Goal: Information Seeking & Learning: Check status

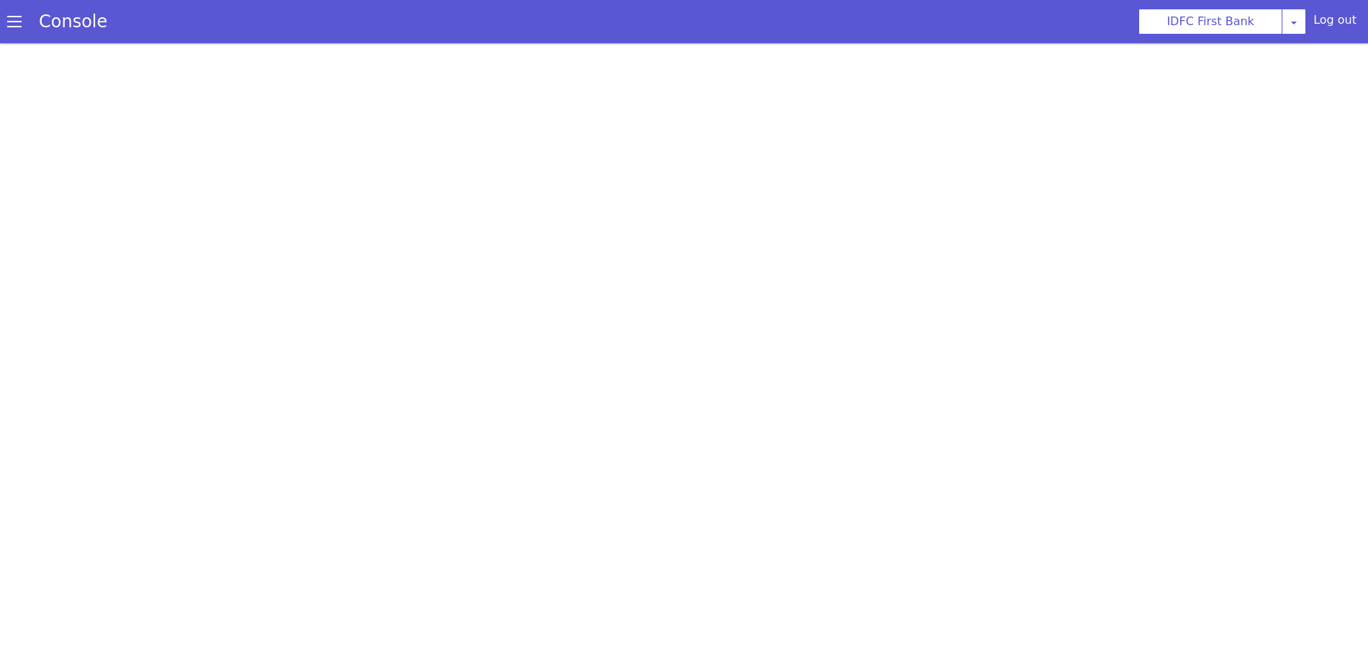
click at [19, 26] on span at bounding box center [14, 21] width 14 height 14
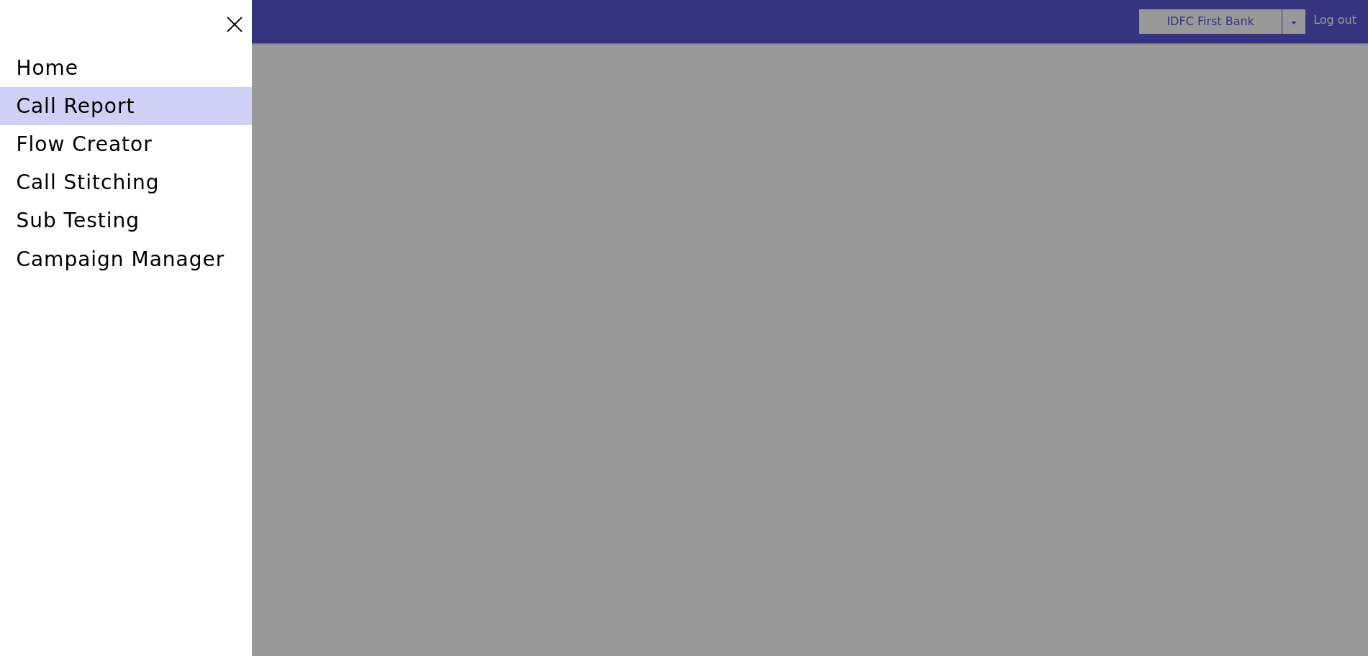
click at [45, 107] on div "call report" at bounding box center [126, 106] width 252 height 38
click at [65, 101] on div "call report" at bounding box center [126, 106] width 252 height 38
click at [42, 99] on div "call report" at bounding box center [126, 106] width 252 height 38
click at [24, 111] on div "call report" at bounding box center [126, 106] width 252 height 38
click at [45, 96] on div "call report" at bounding box center [126, 106] width 252 height 38
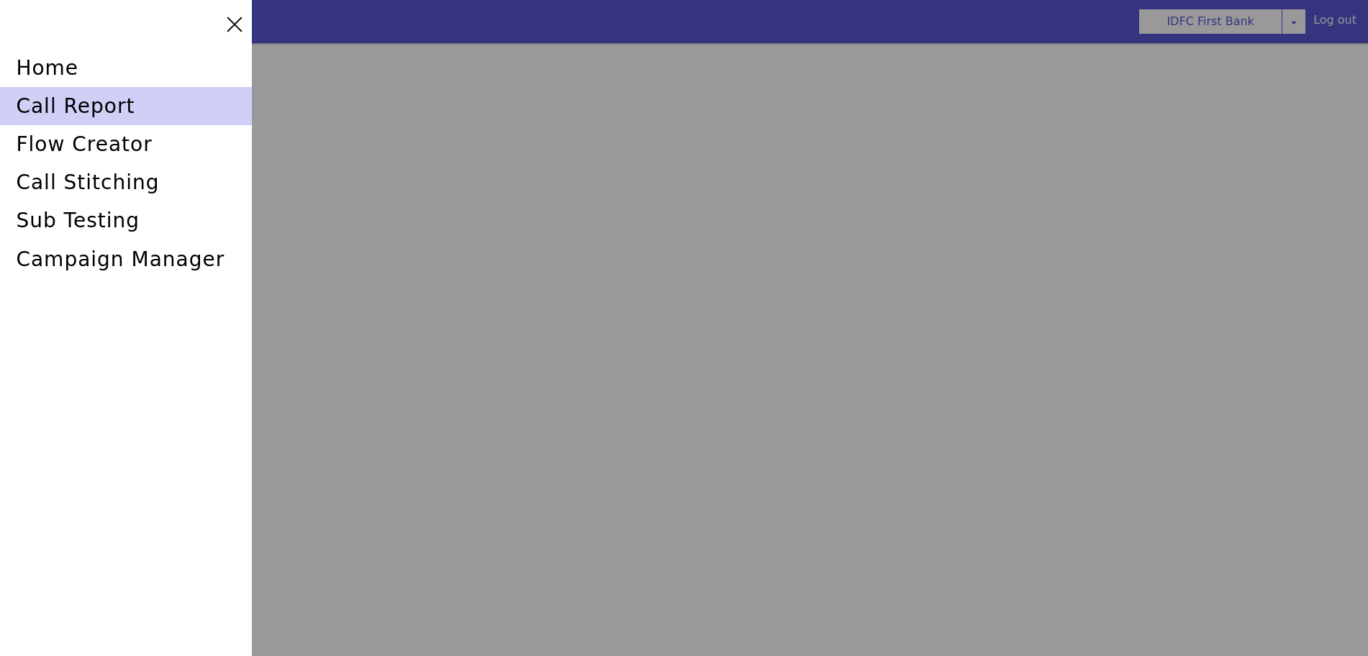
click at [50, 102] on div "call report" at bounding box center [126, 106] width 252 height 38
click at [104, 106] on div "call report" at bounding box center [126, 106] width 252 height 38
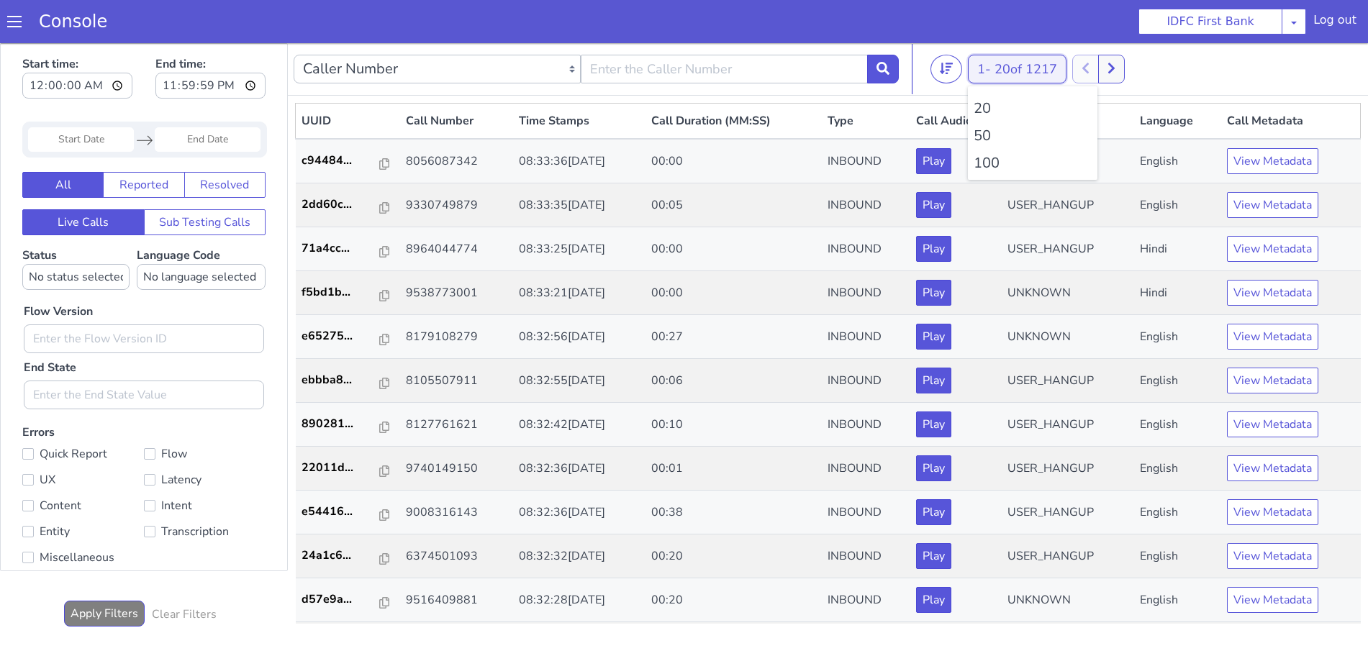
drag, startPoint x: 1003, startPoint y: 72, endPoint x: 1002, endPoint y: 95, distance: 23.1
click at [1004, 72] on span "20 of 1217" at bounding box center [1026, 68] width 63 height 17
click at [987, 158] on li "100" at bounding box center [1033, 164] width 118 height 22
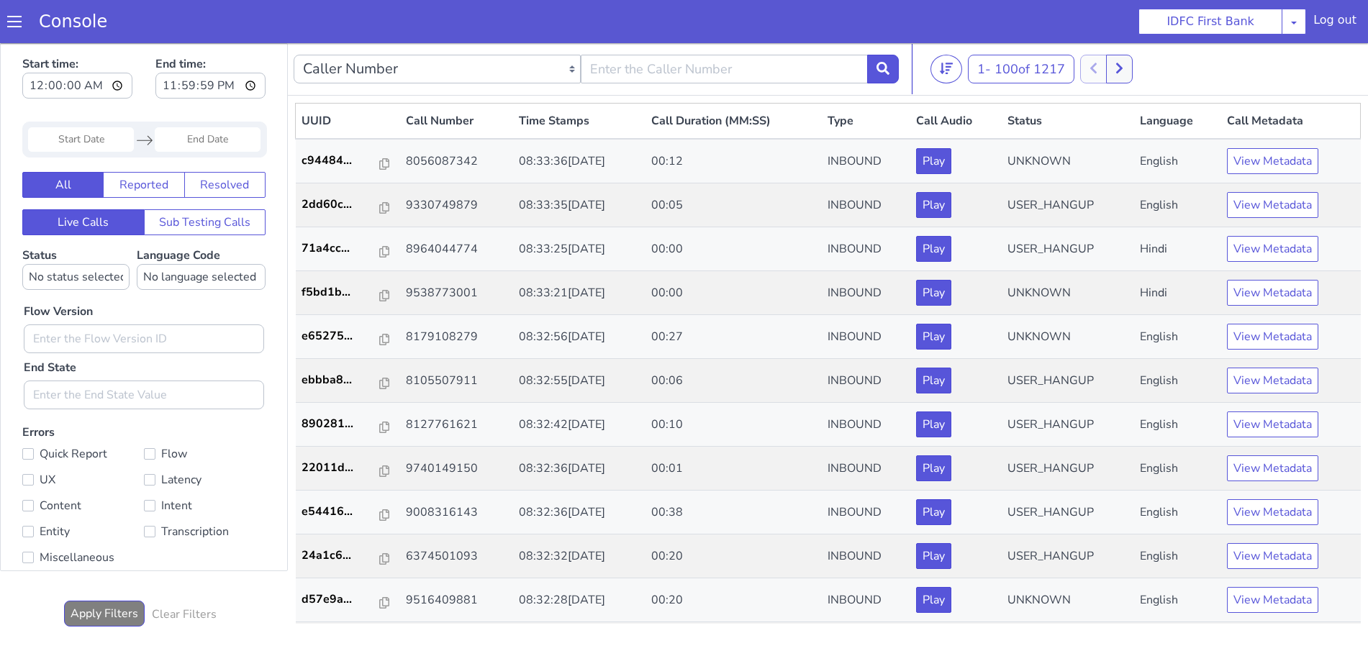
click at [900, 66] on nav "Caller Number Call UUID Custom Parameter 1 - 100 of 1217 20 50 100" at bounding box center [828, 69] width 1080 height 53
click at [892, 65] on button at bounding box center [883, 69] width 32 height 29
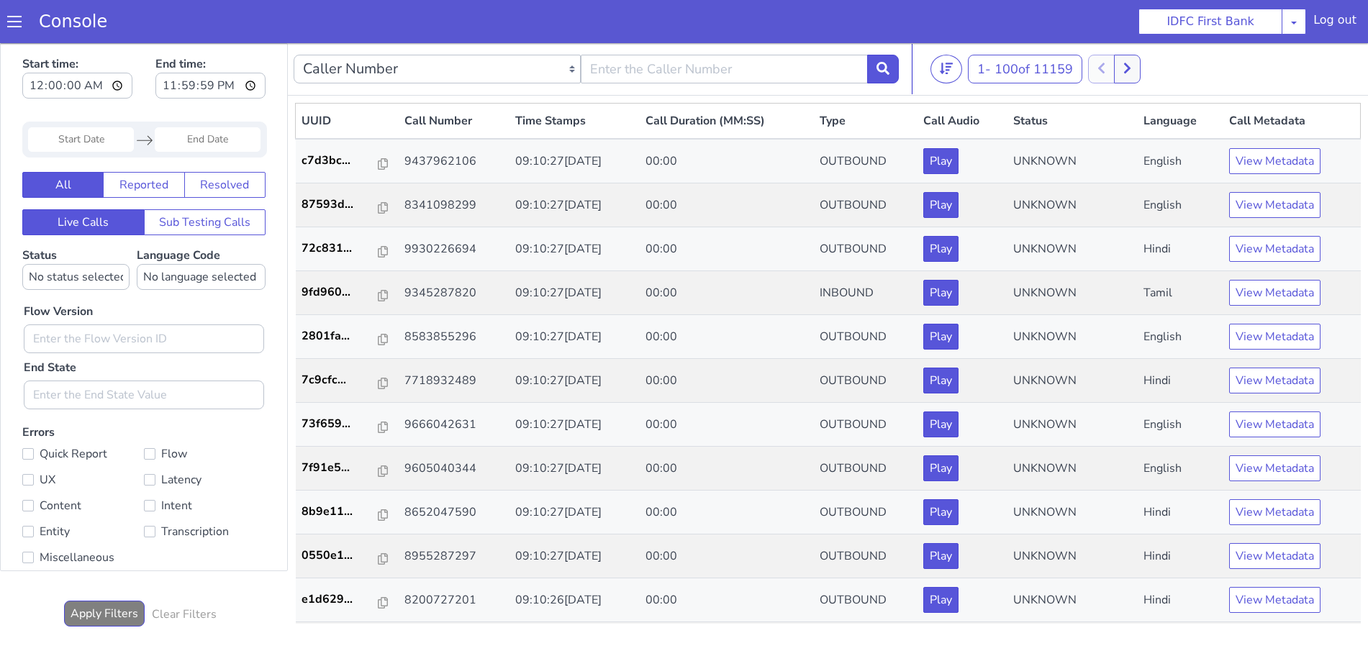
click at [780, 83] on div "Caller Number Call UUID Custom Parameter" at bounding box center [596, 69] width 605 height 40
click at [775, 73] on input "text" at bounding box center [724, 69] width 287 height 29
type input "6352248031"
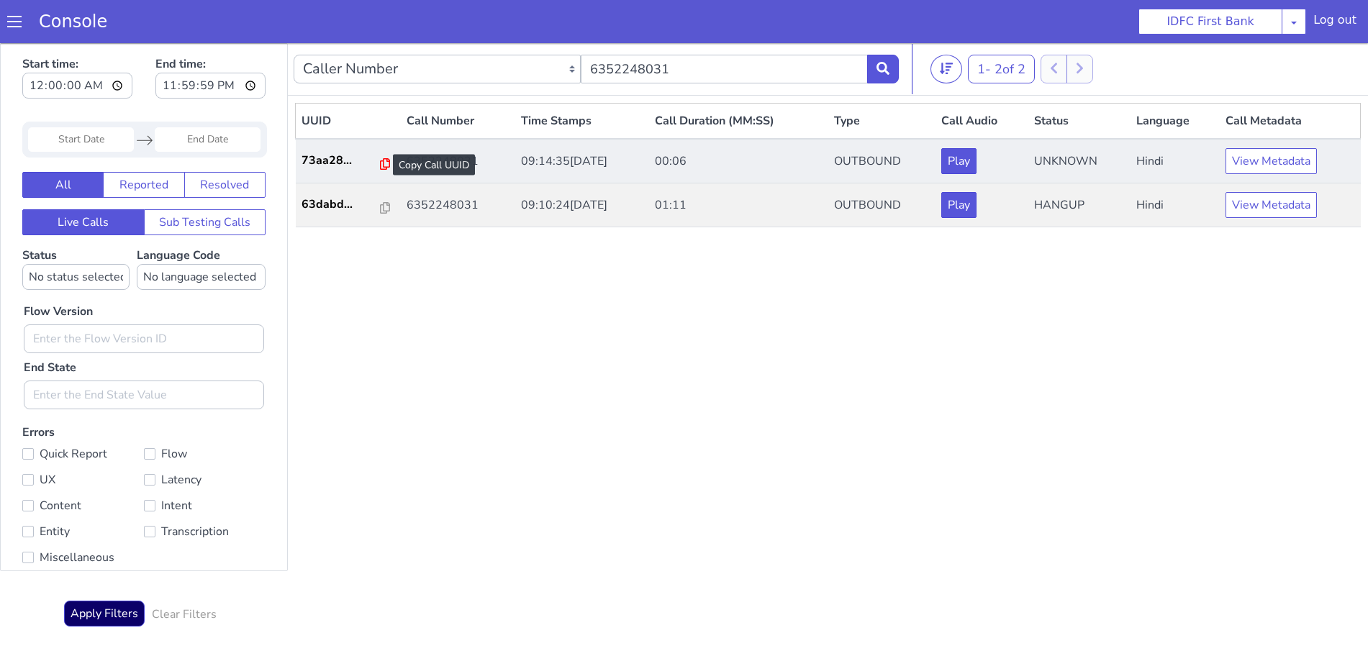
click at [380, 162] on icon at bounding box center [385, 164] width 10 height 12
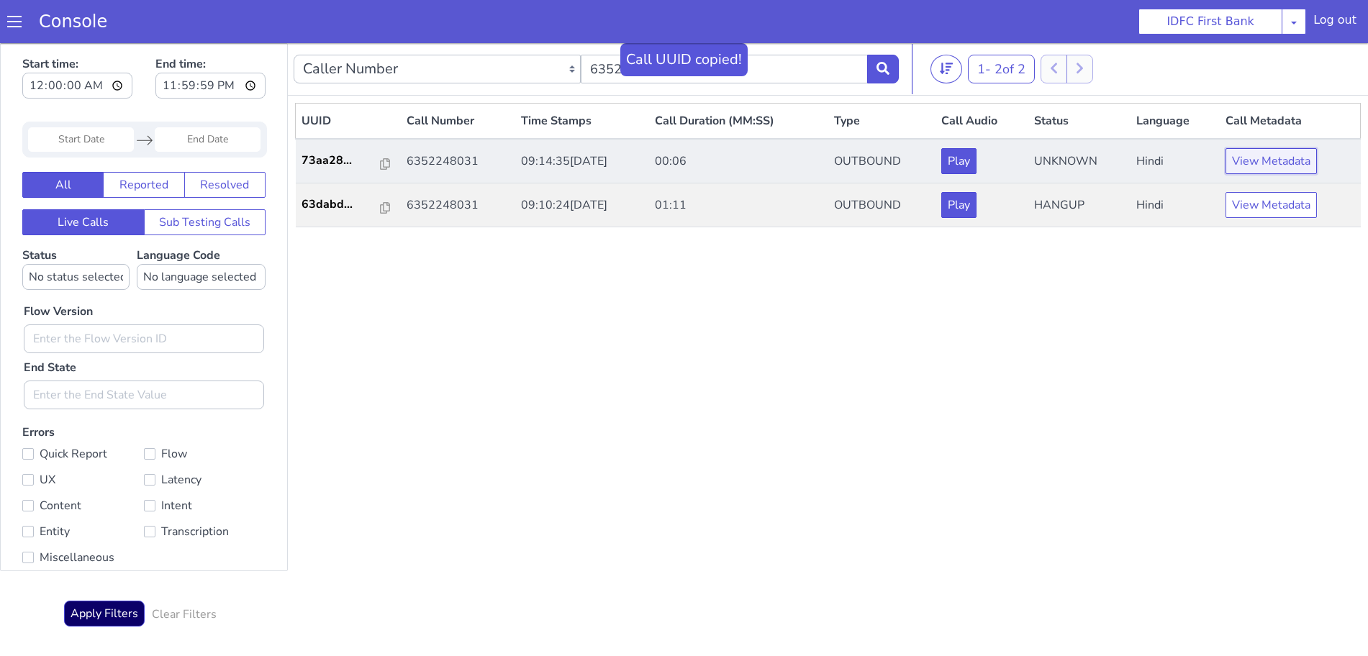
click at [1253, 158] on button "View Metadata" at bounding box center [1271, 161] width 91 height 26
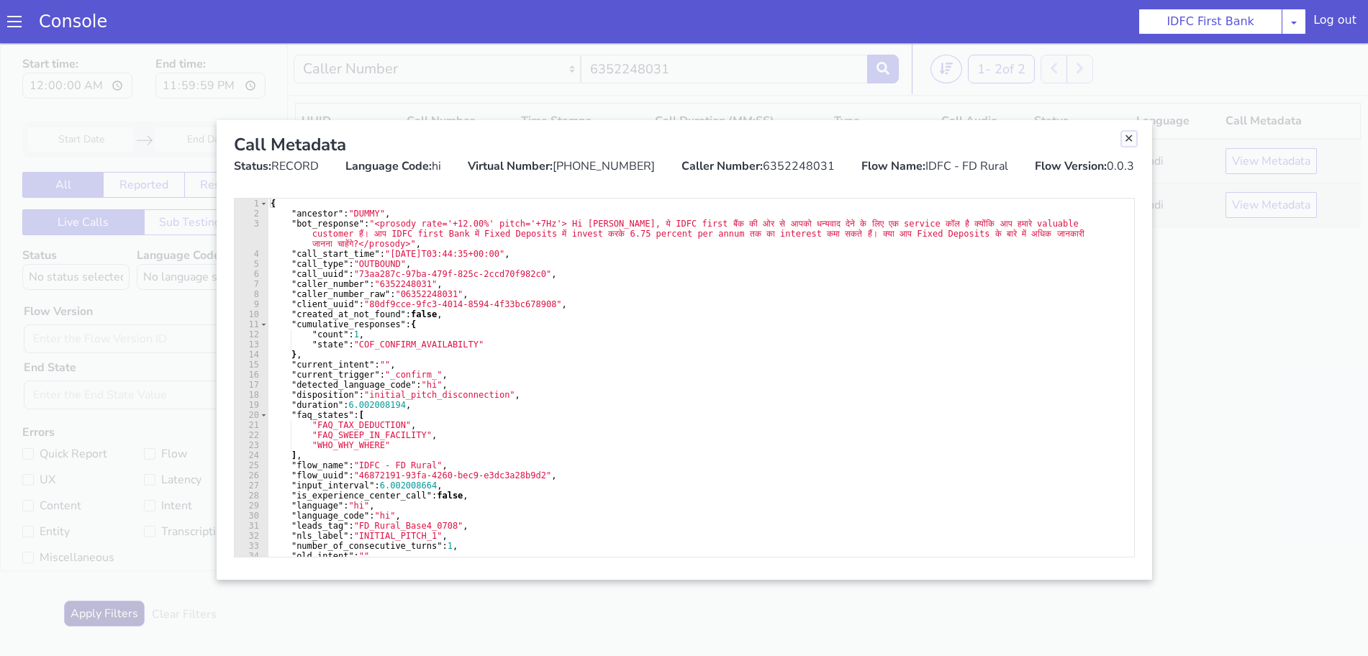
click at [1126, 137] on link "Close" at bounding box center [1129, 139] width 14 height 14
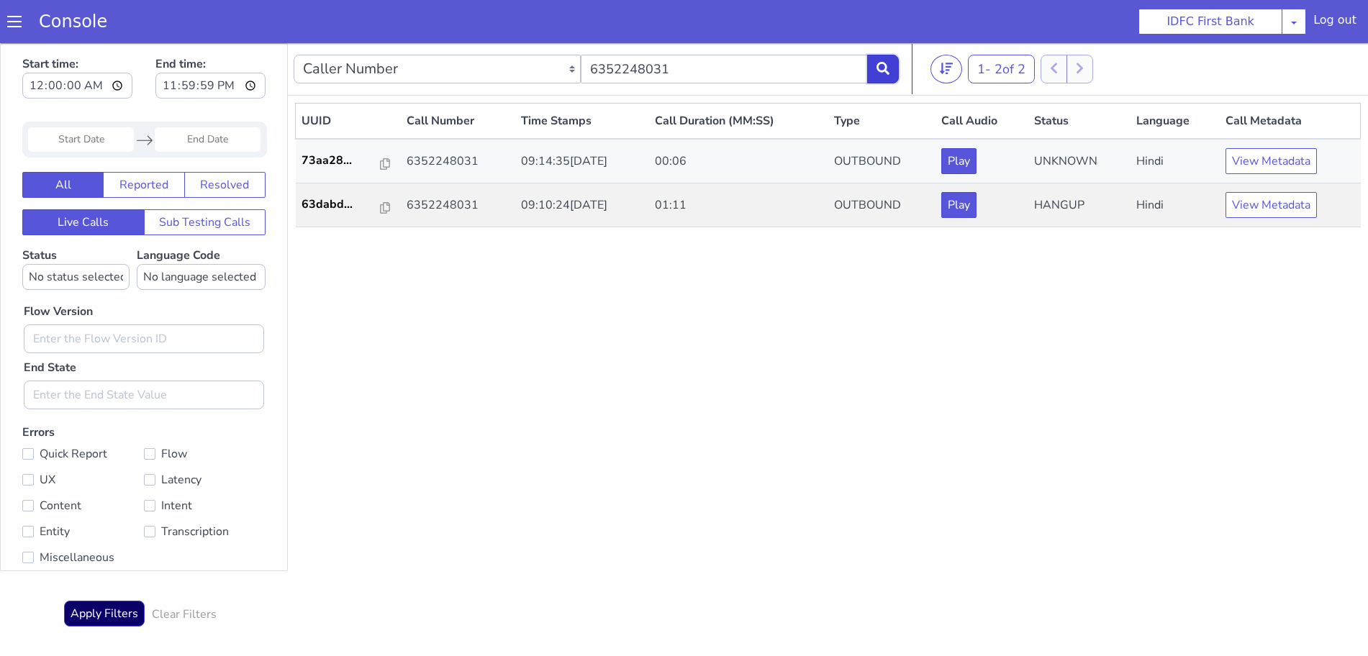
click at [887, 64] on icon at bounding box center [883, 68] width 13 height 13
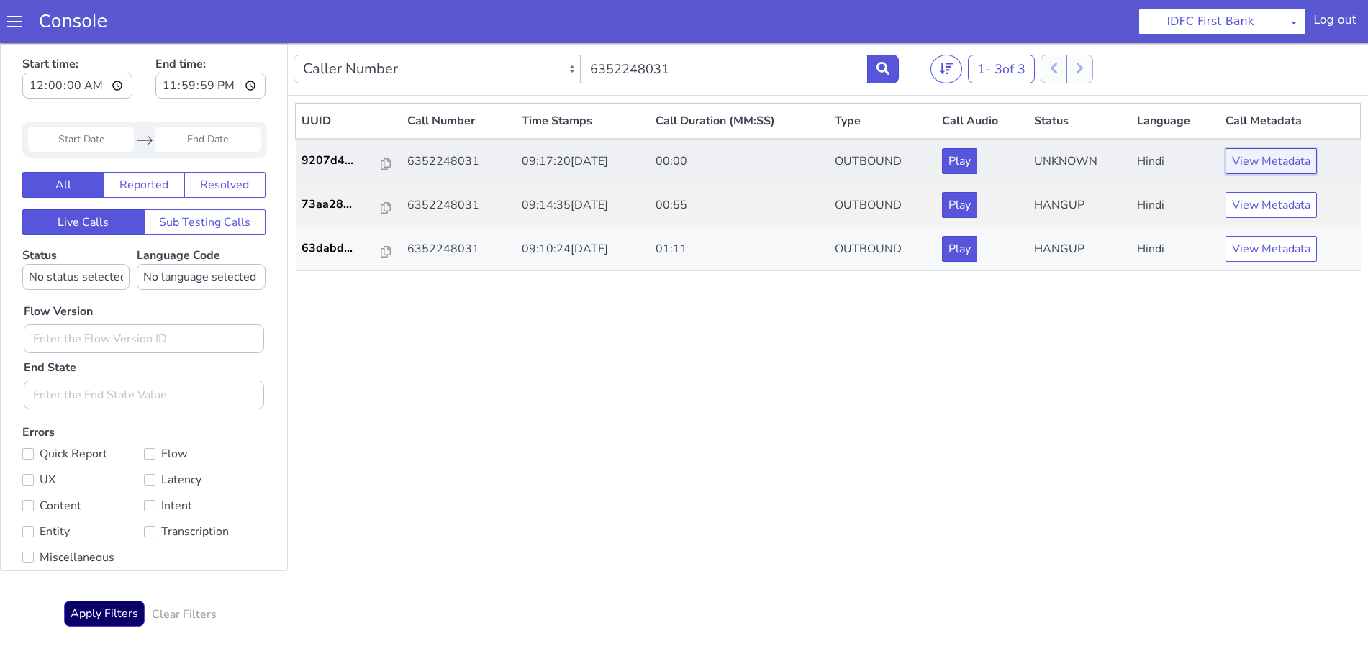
click at [1284, 164] on button "View Metadata" at bounding box center [1271, 161] width 91 height 26
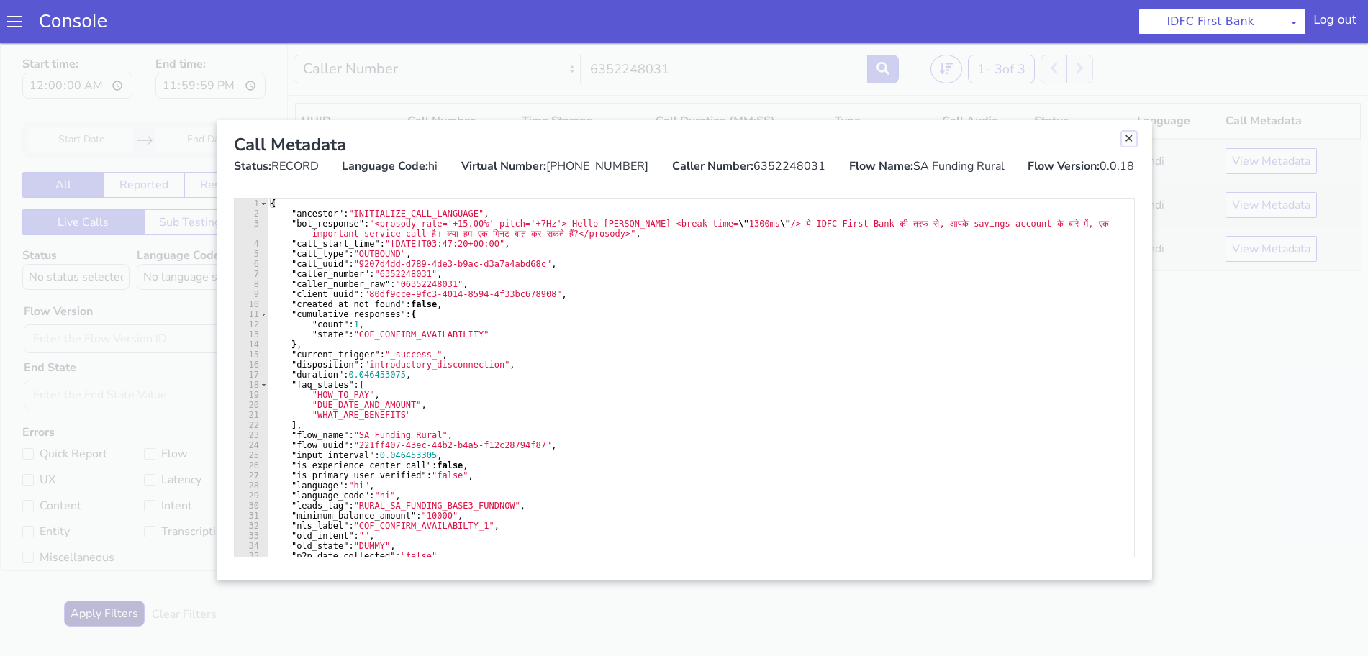
click at [1129, 138] on link "Close" at bounding box center [1129, 139] width 14 height 14
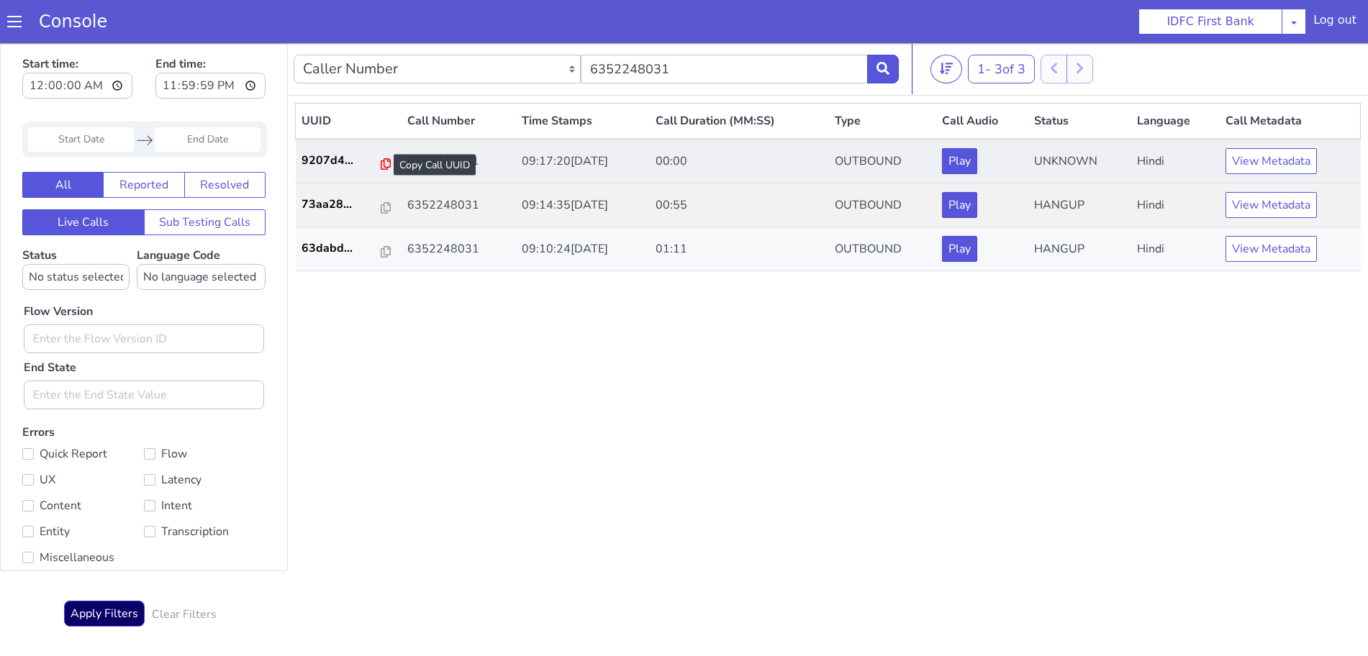
click at [381, 162] on icon at bounding box center [386, 164] width 10 height 12
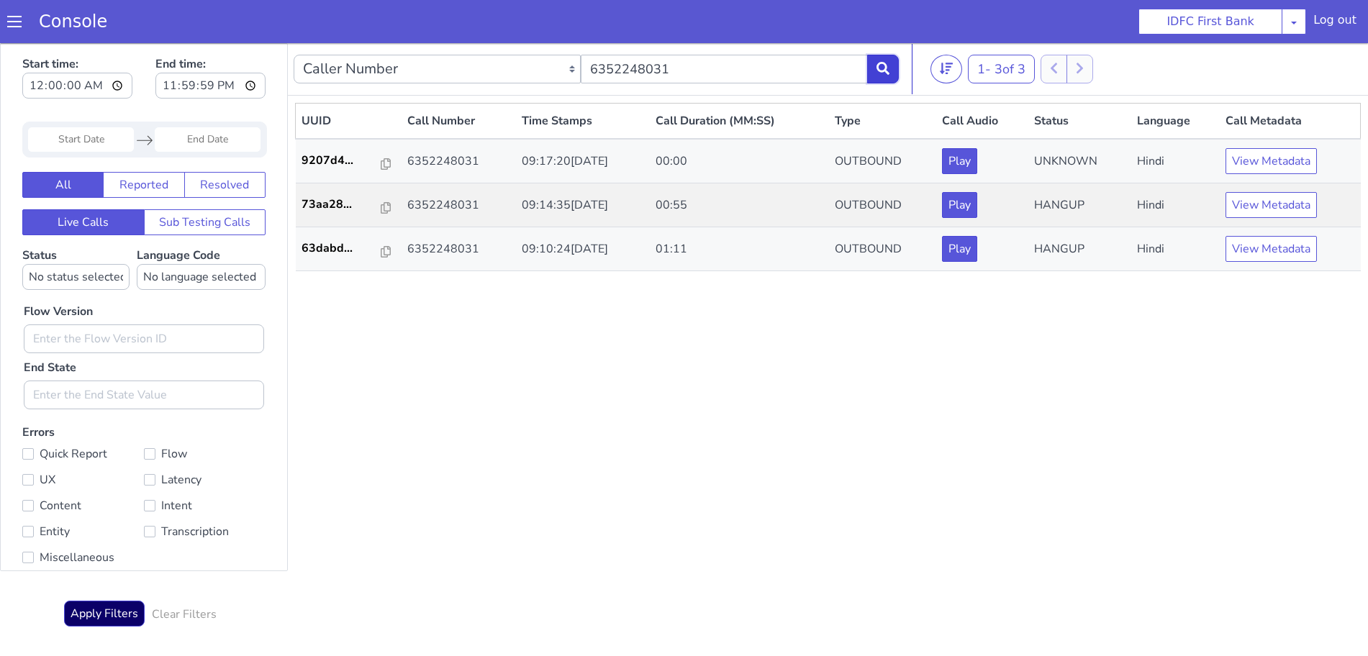
click at [889, 64] on icon at bounding box center [883, 68] width 13 height 13
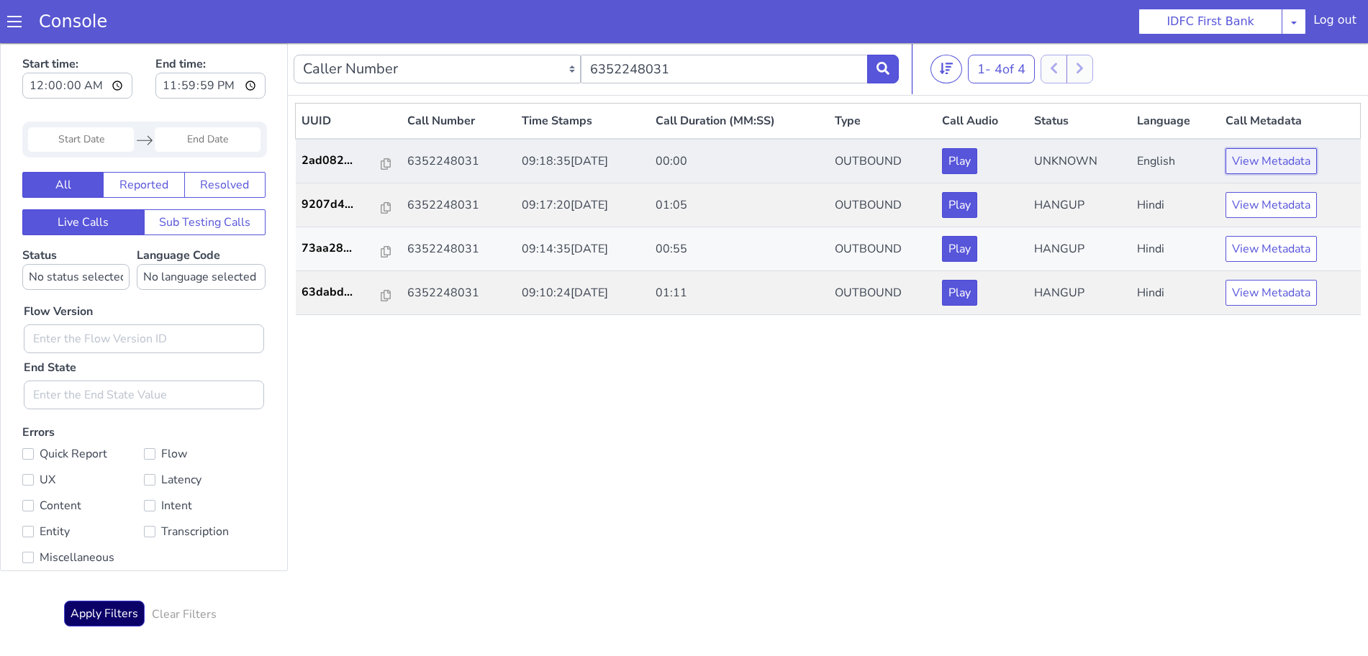
click at [1277, 164] on button "View Metadata" at bounding box center [1271, 161] width 91 height 26
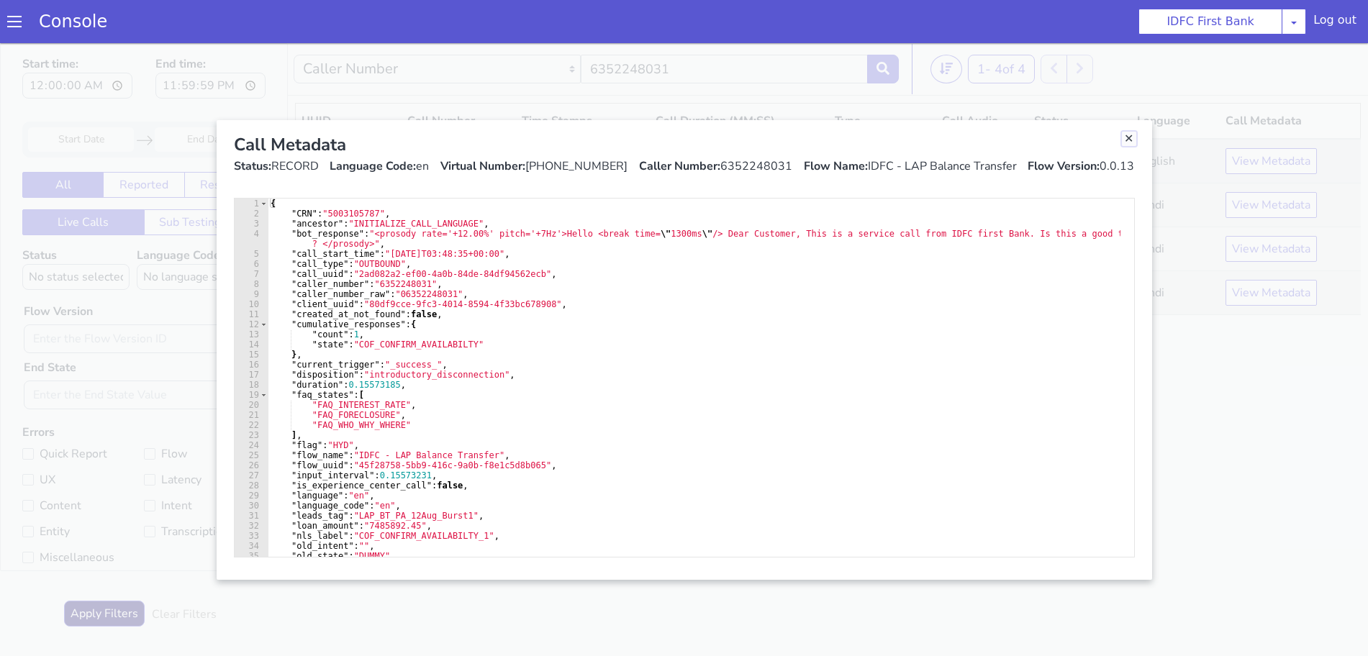
drag, startPoint x: 1127, startPoint y: 140, endPoint x: 1090, endPoint y: 158, distance: 41.2
click at [1127, 140] on link "Close" at bounding box center [1129, 139] width 14 height 14
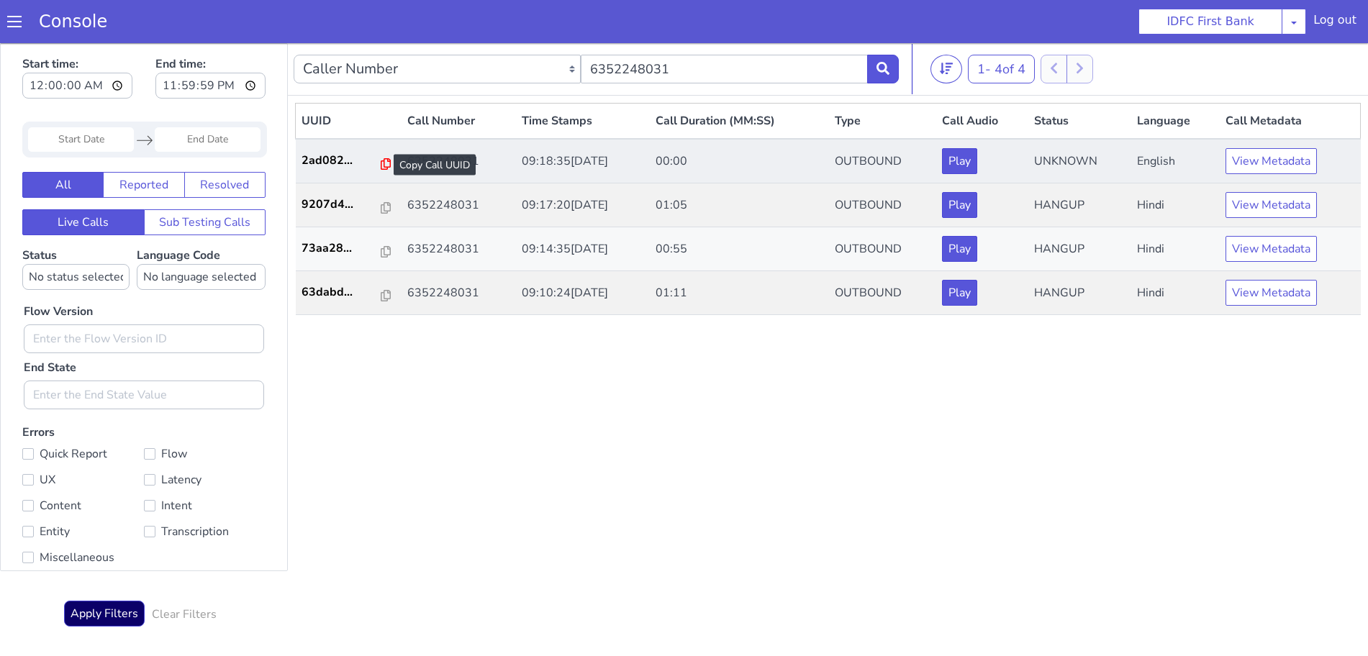
click at [381, 160] on icon at bounding box center [386, 164] width 10 height 12
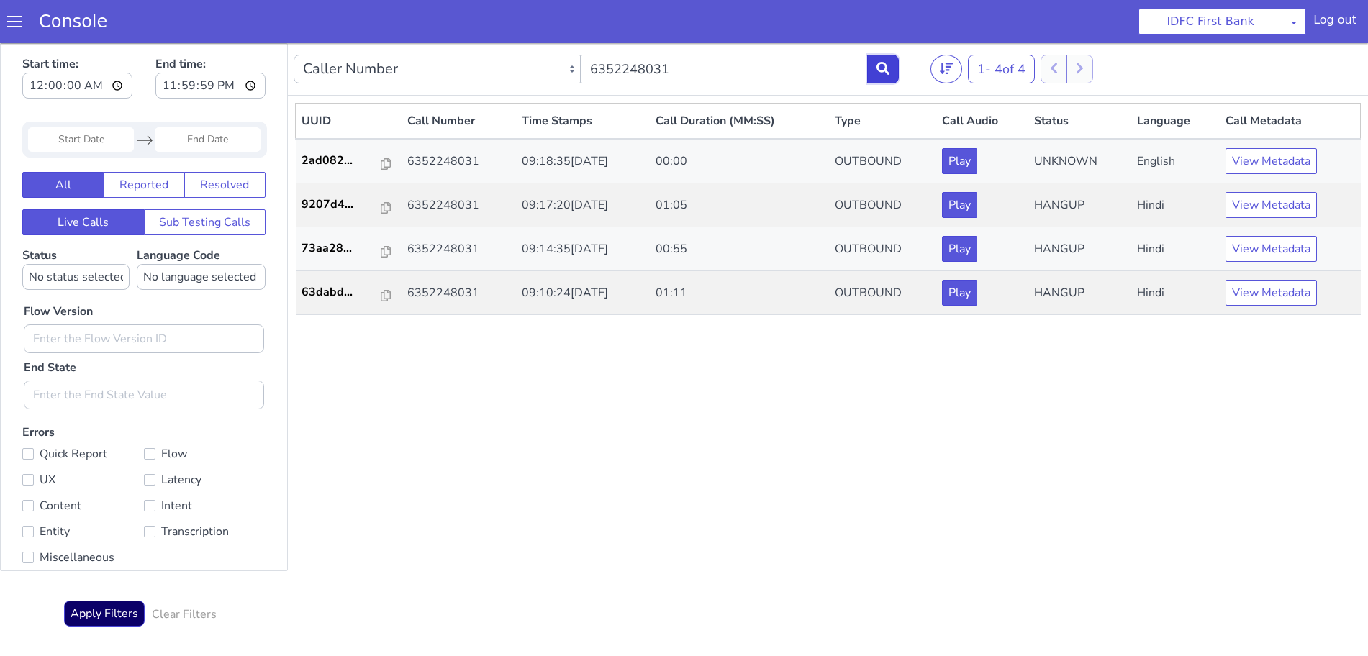
click at [890, 65] on icon at bounding box center [883, 68] width 13 height 13
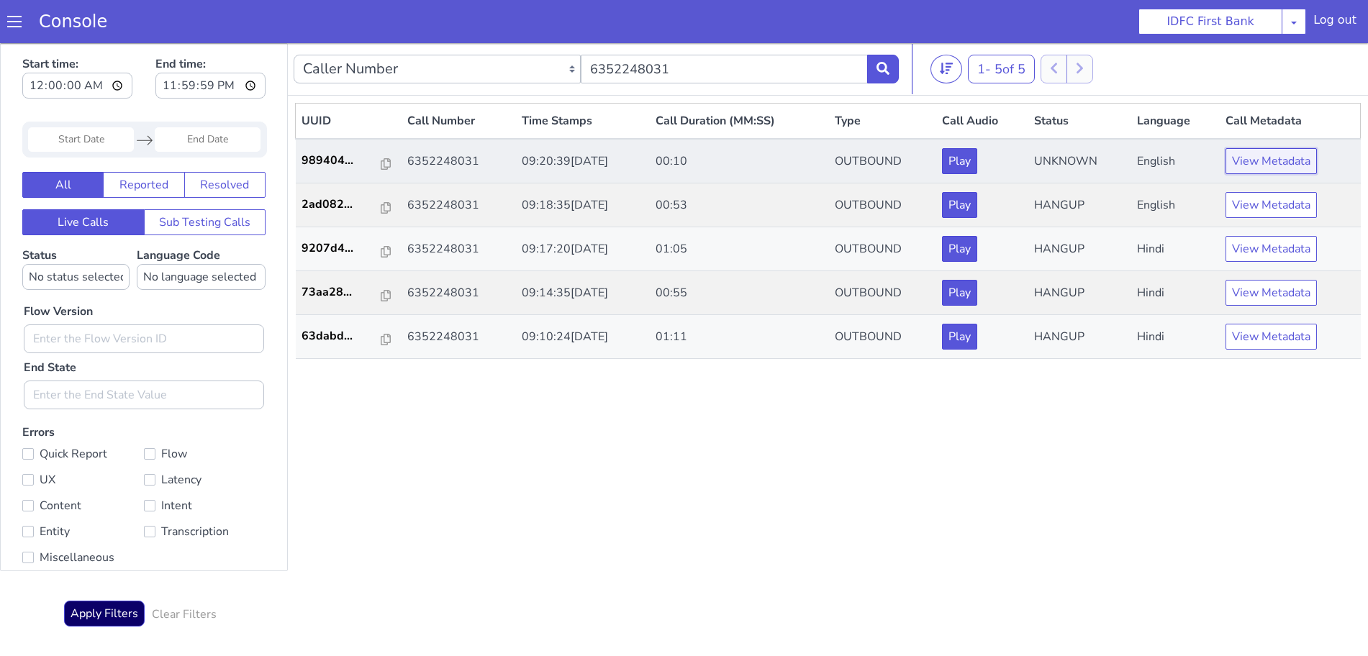
click at [1271, 163] on button "View Metadata" at bounding box center [1271, 161] width 91 height 26
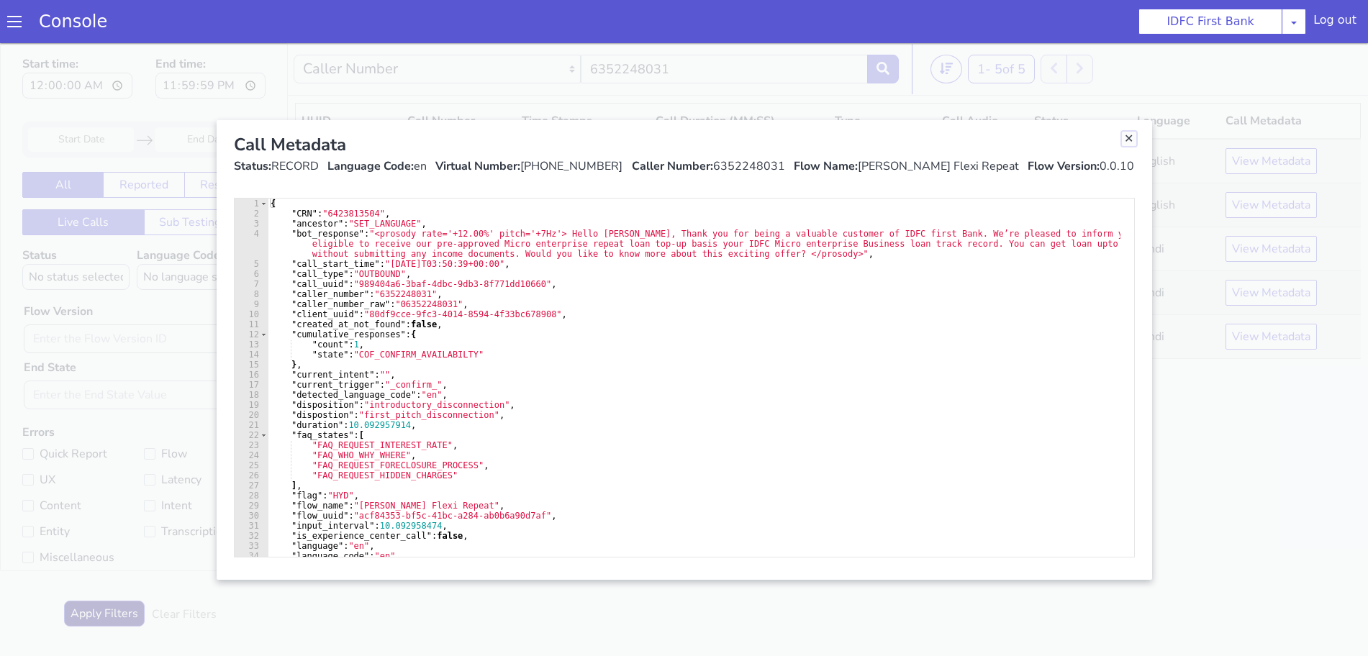
click at [1129, 137] on link "Close" at bounding box center [1129, 139] width 14 height 14
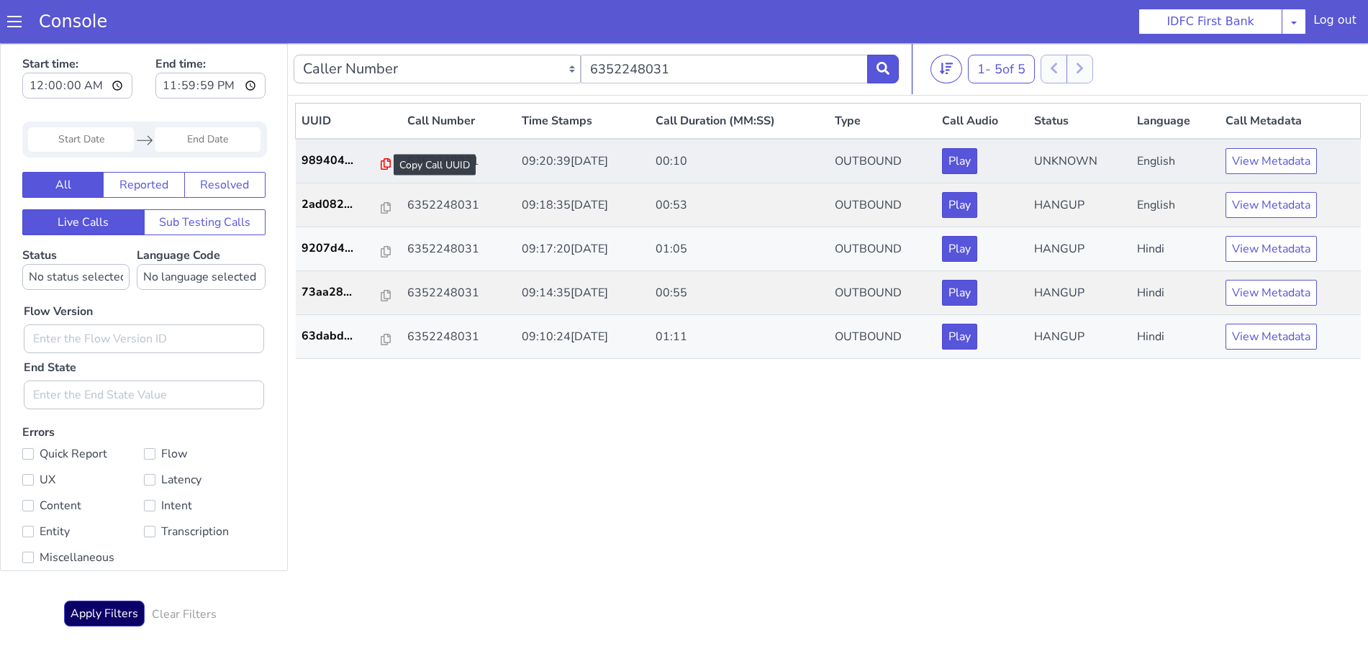
click at [381, 160] on icon at bounding box center [386, 164] width 10 height 12
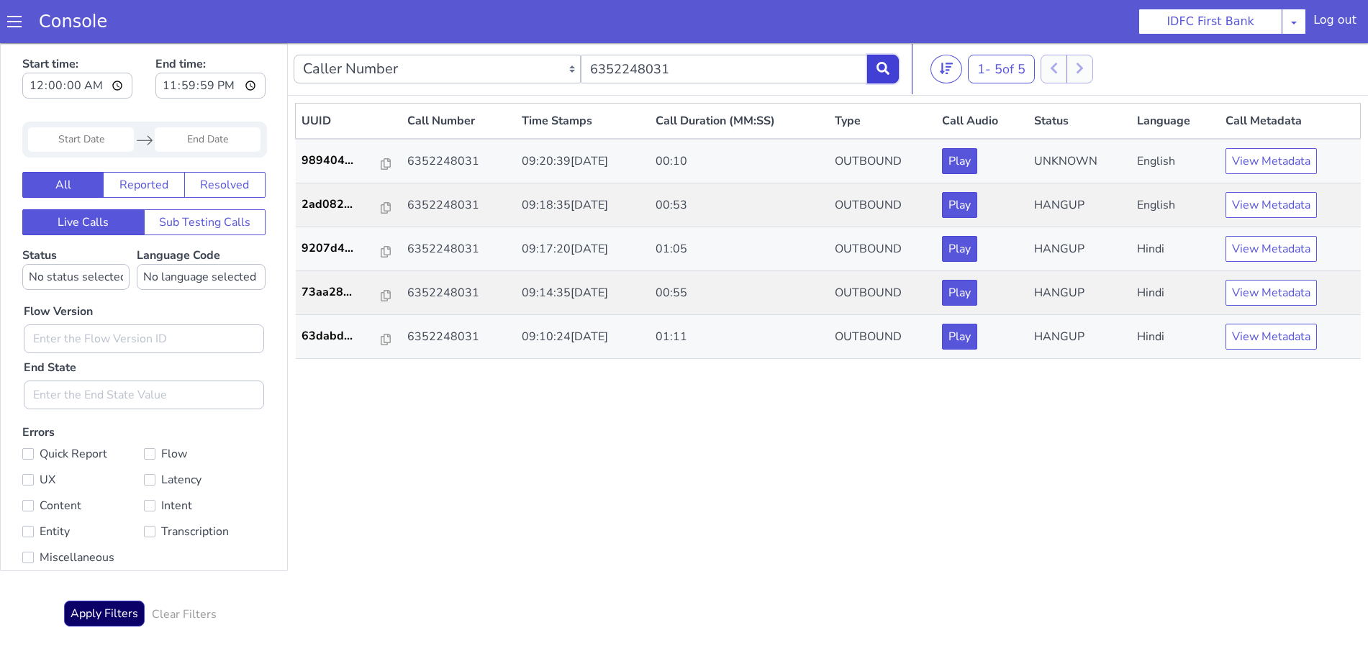
click at [882, 63] on icon at bounding box center [883, 68] width 13 height 13
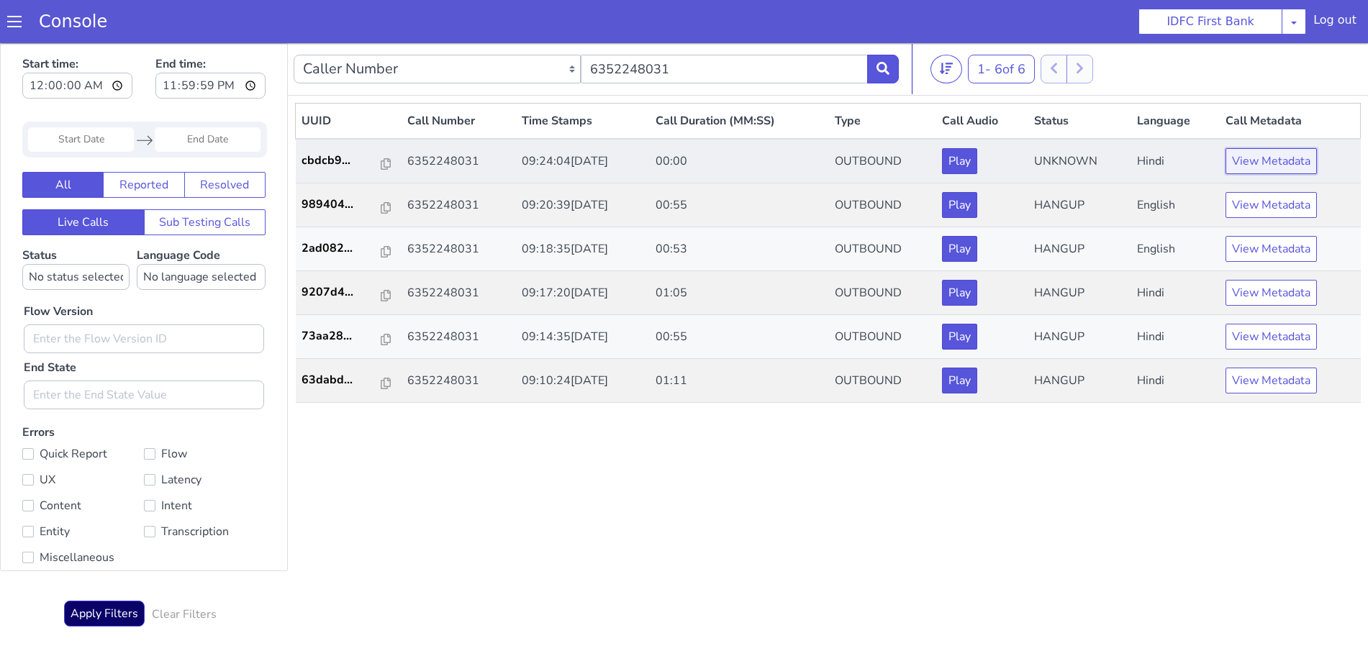
click at [1259, 152] on button "View Metadata" at bounding box center [1271, 161] width 91 height 26
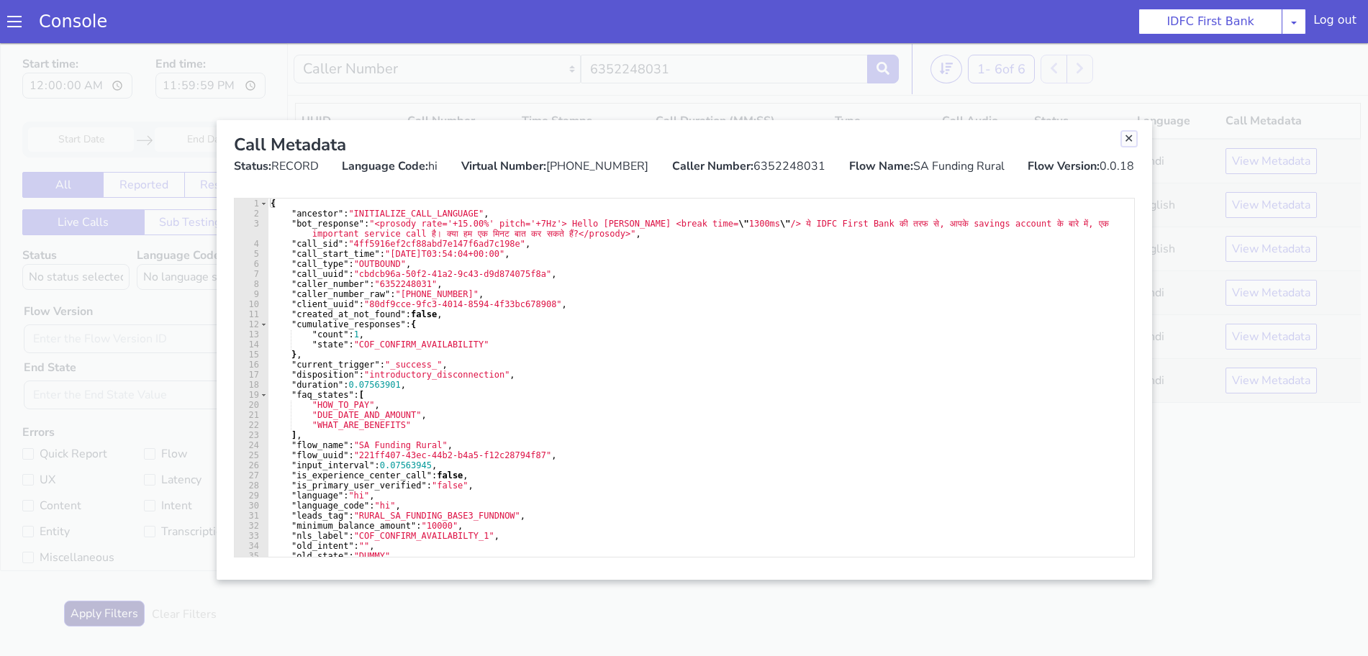
click at [1125, 139] on link "Close" at bounding box center [1129, 139] width 14 height 14
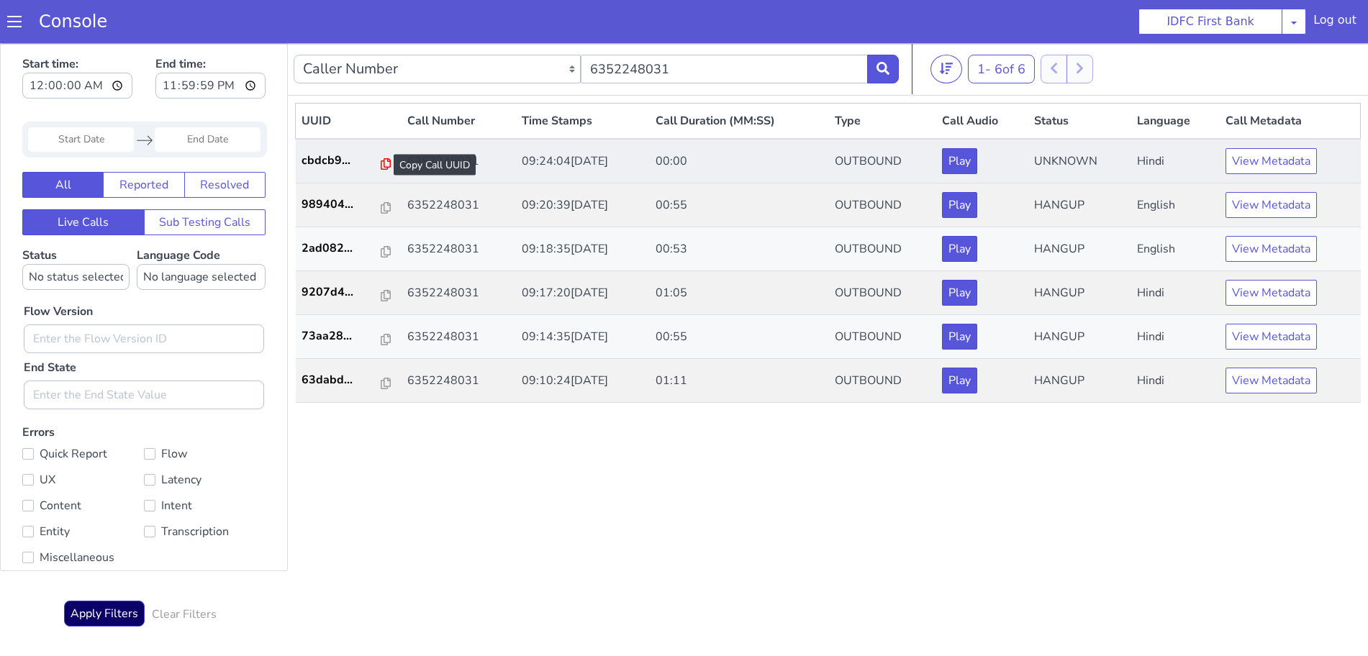
click at [381, 160] on icon at bounding box center [386, 164] width 10 height 12
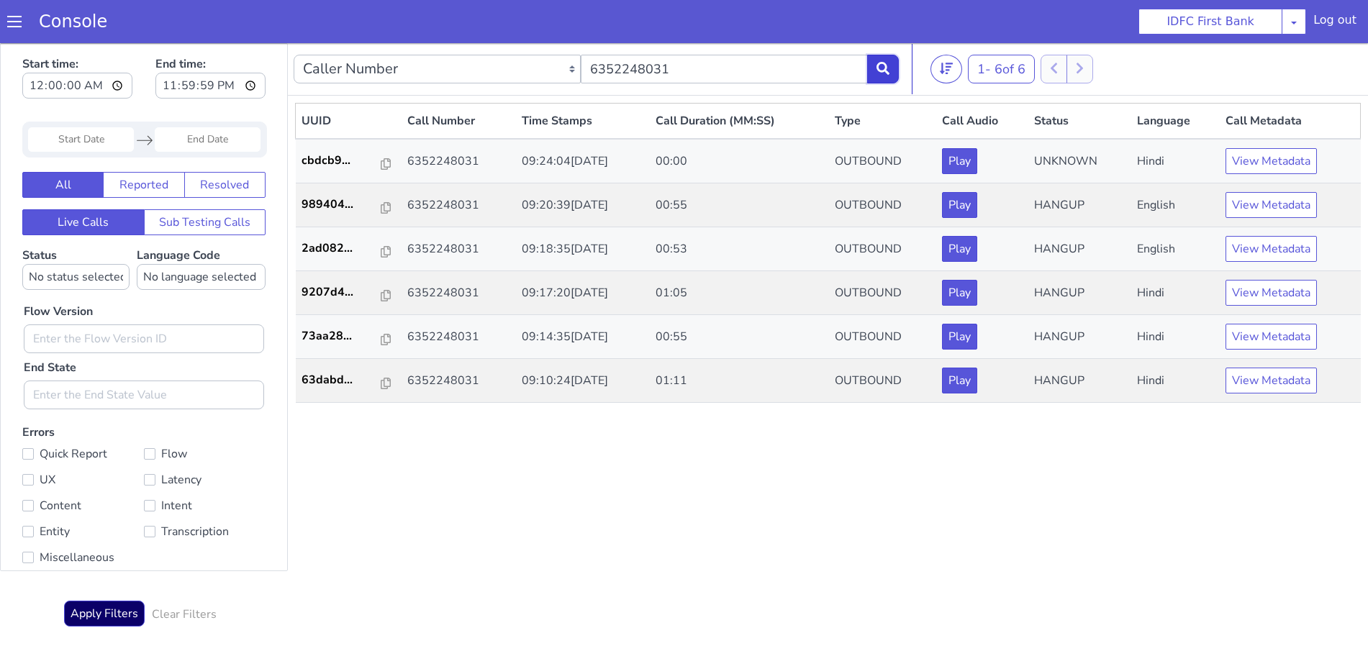
click at [885, 65] on icon at bounding box center [883, 68] width 13 height 13
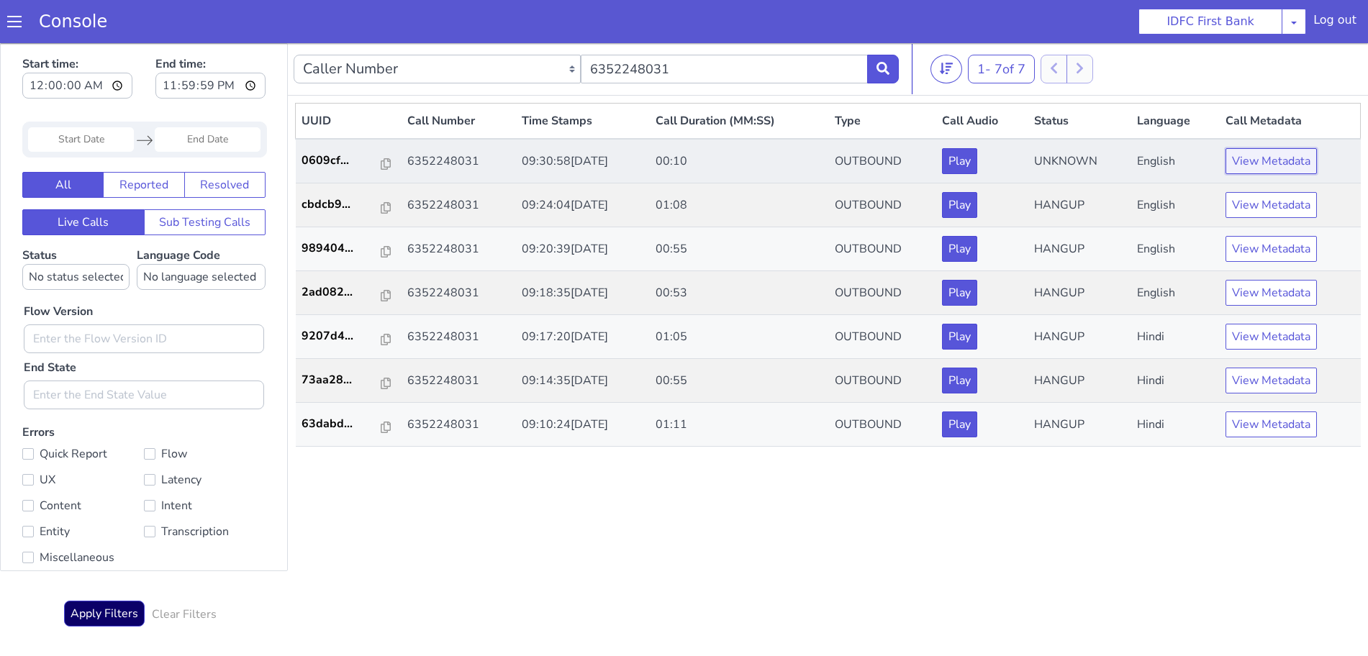
click at [1255, 166] on button "View Metadata" at bounding box center [1271, 161] width 91 height 26
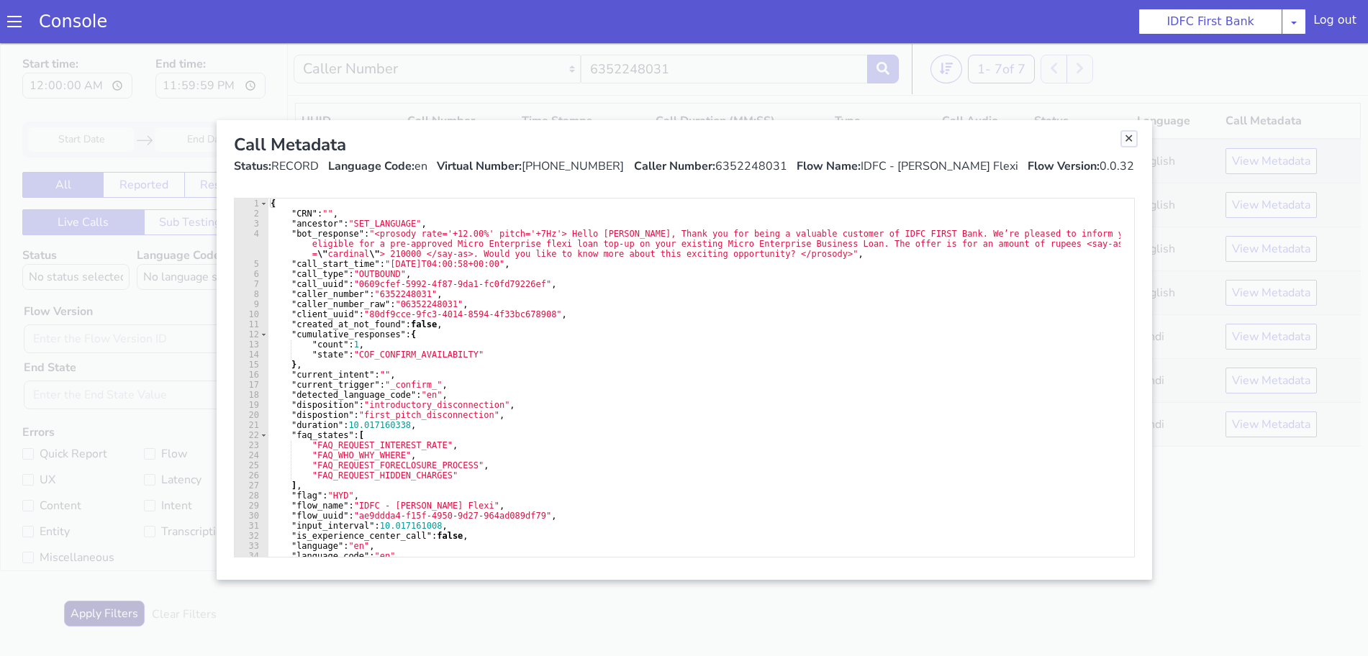
click at [1125, 138] on link "Close" at bounding box center [1129, 139] width 14 height 14
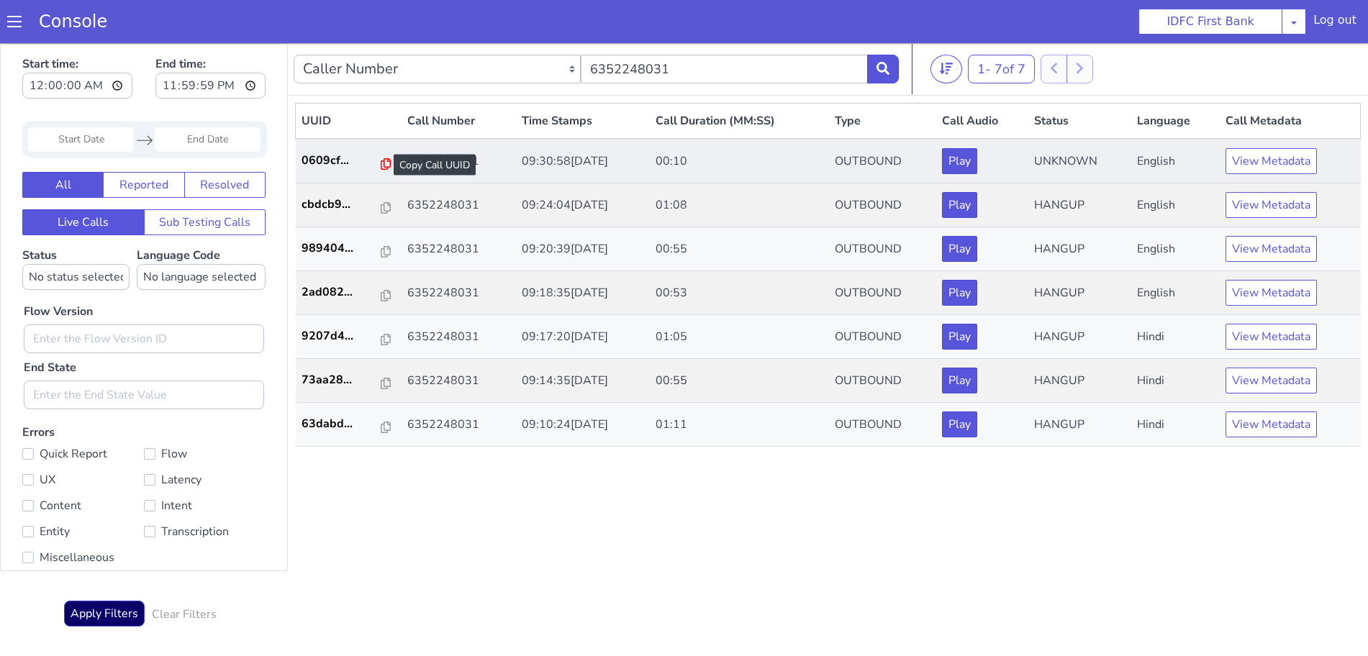
click at [381, 163] on icon at bounding box center [386, 164] width 10 height 12
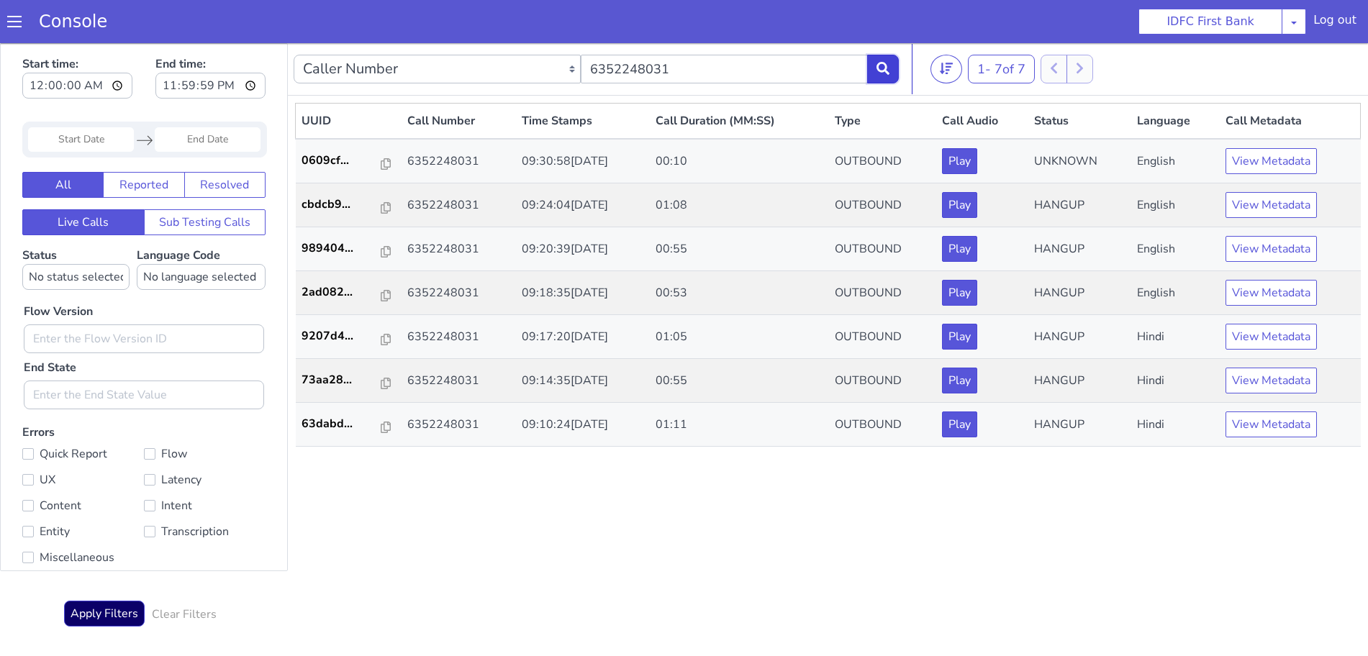
click at [881, 57] on button at bounding box center [883, 69] width 32 height 29
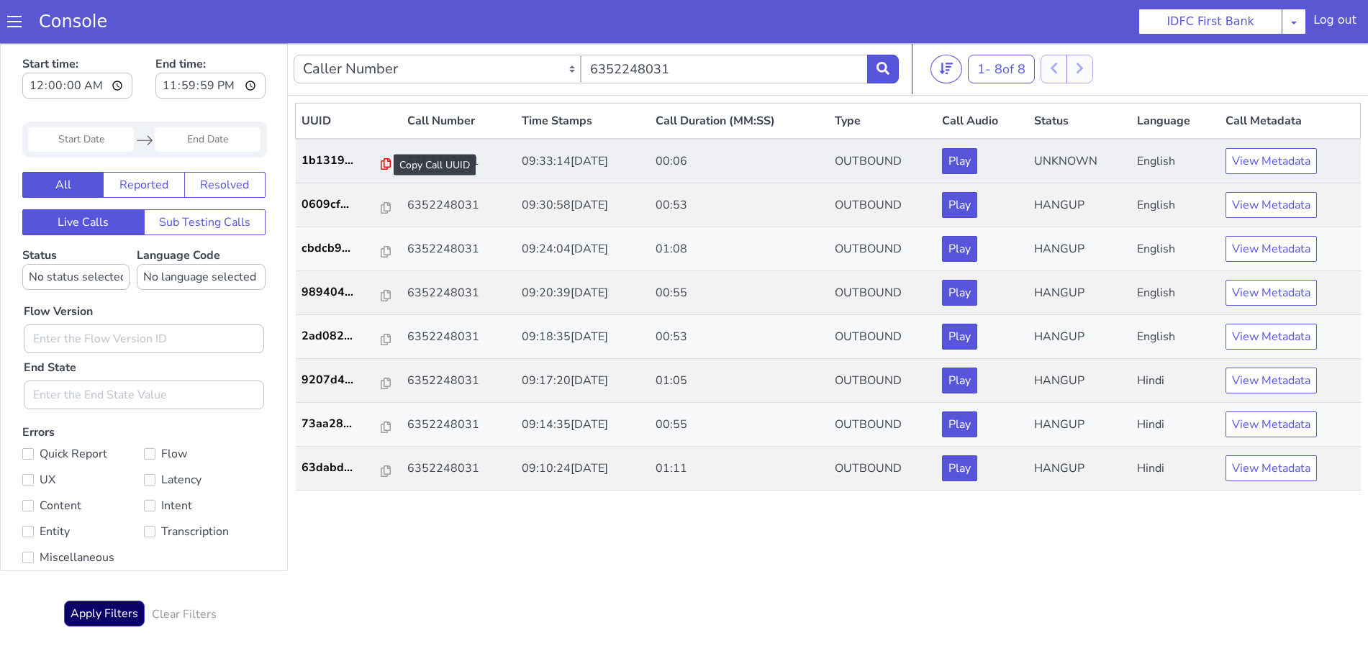
click at [381, 162] on icon at bounding box center [386, 164] width 10 height 12
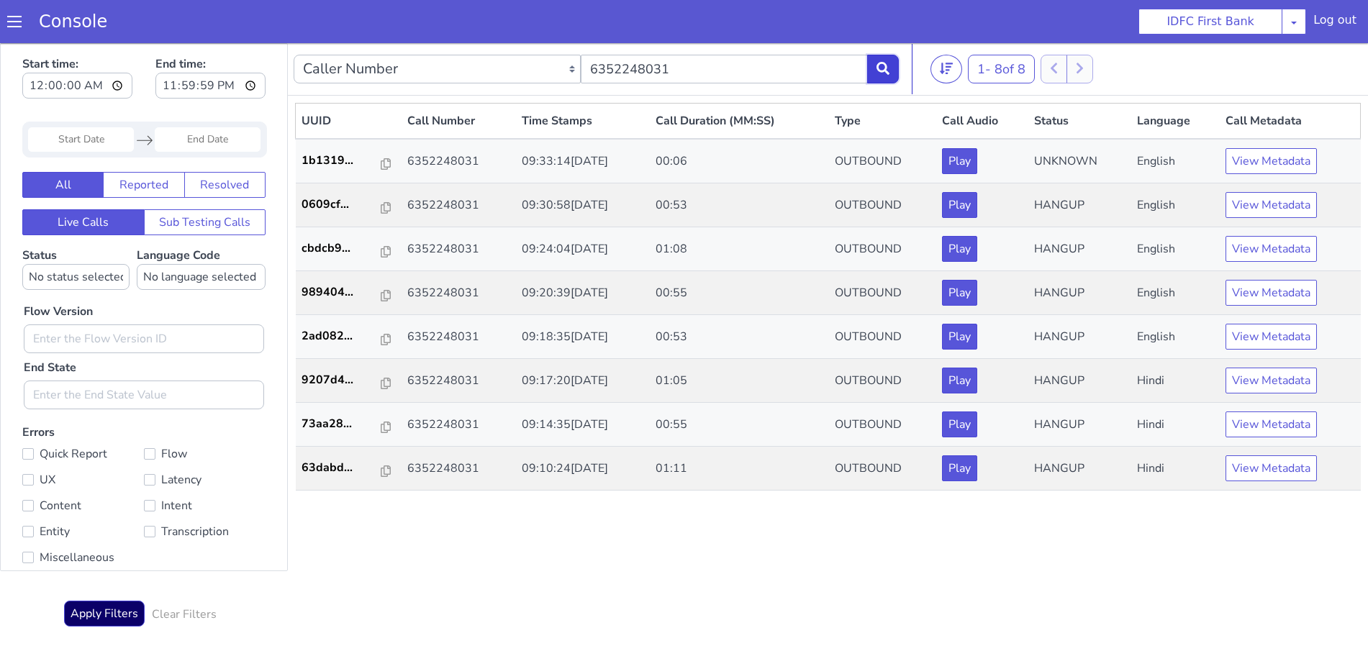
click at [894, 63] on button at bounding box center [883, 69] width 32 height 29
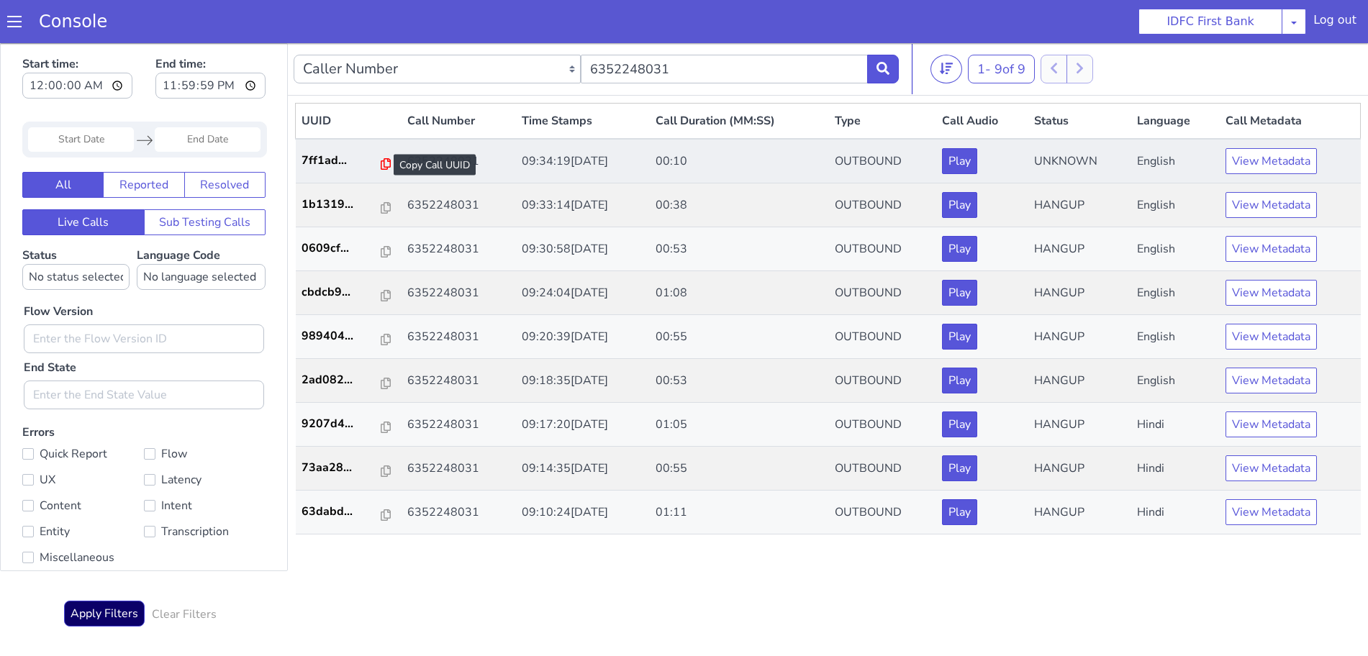
click at [381, 162] on icon at bounding box center [386, 164] width 10 height 12
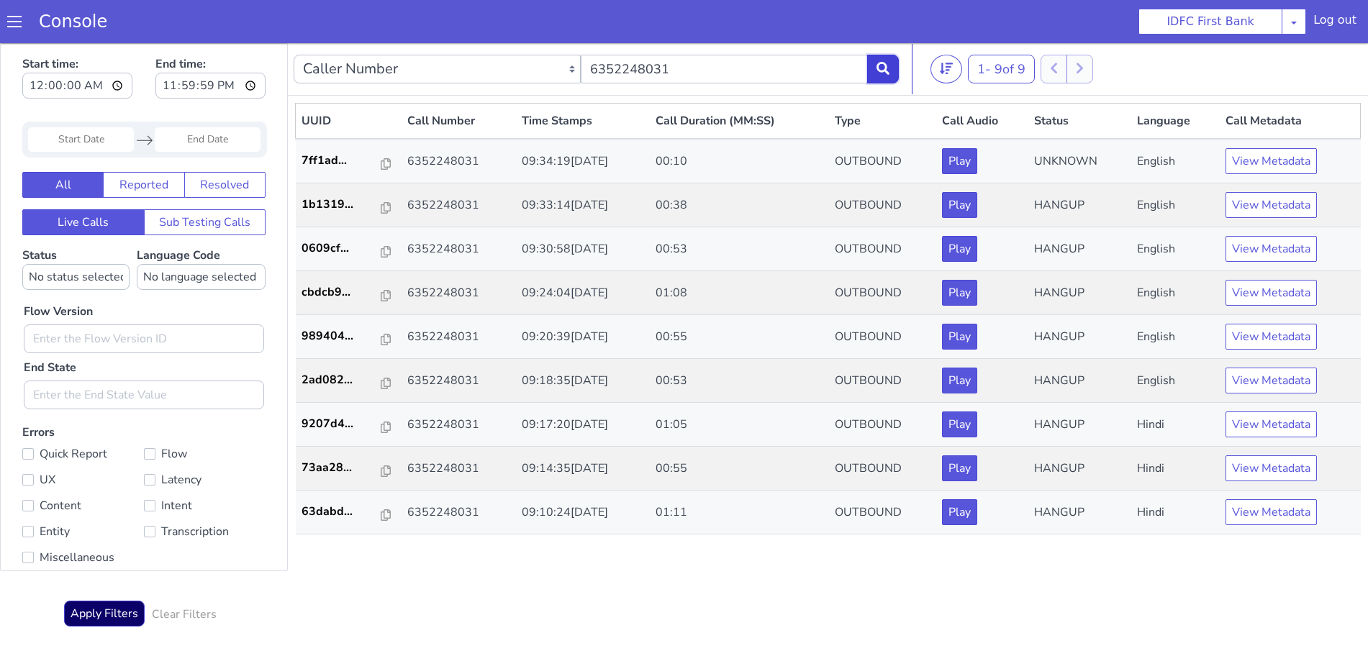
click at [879, 73] on icon at bounding box center [883, 68] width 13 height 13
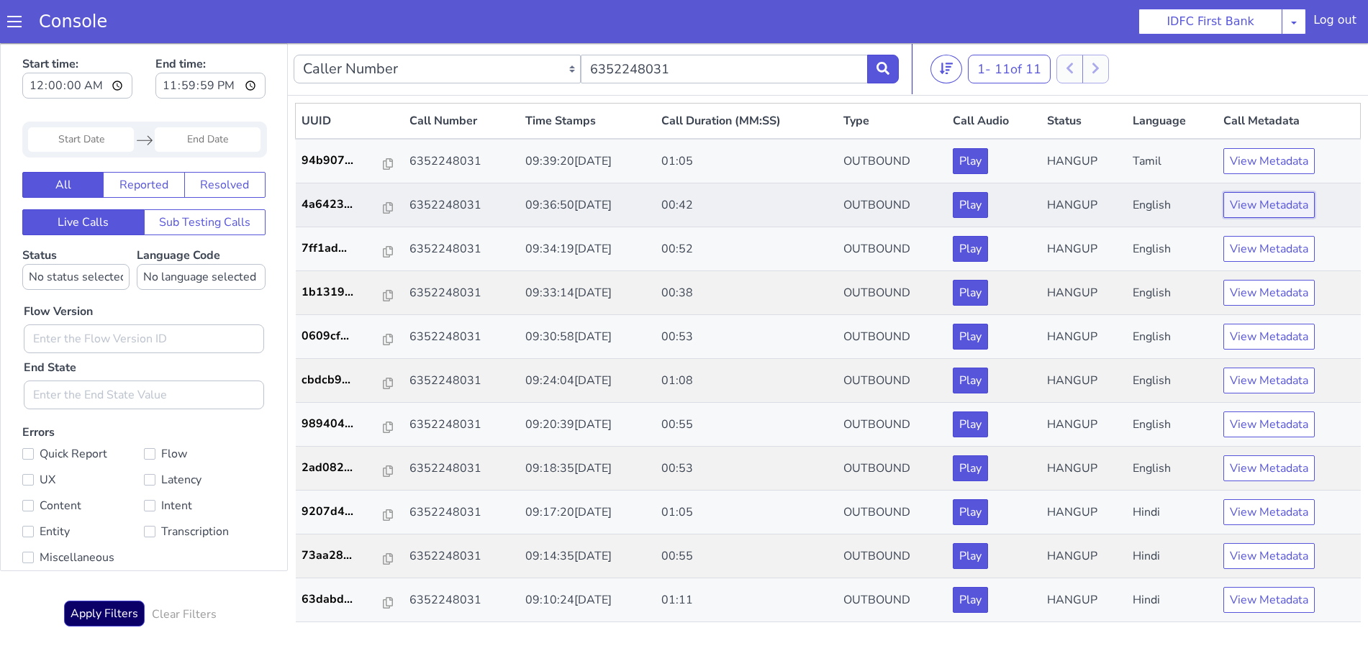
click at [1259, 199] on button "View Metadata" at bounding box center [1268, 205] width 91 height 26
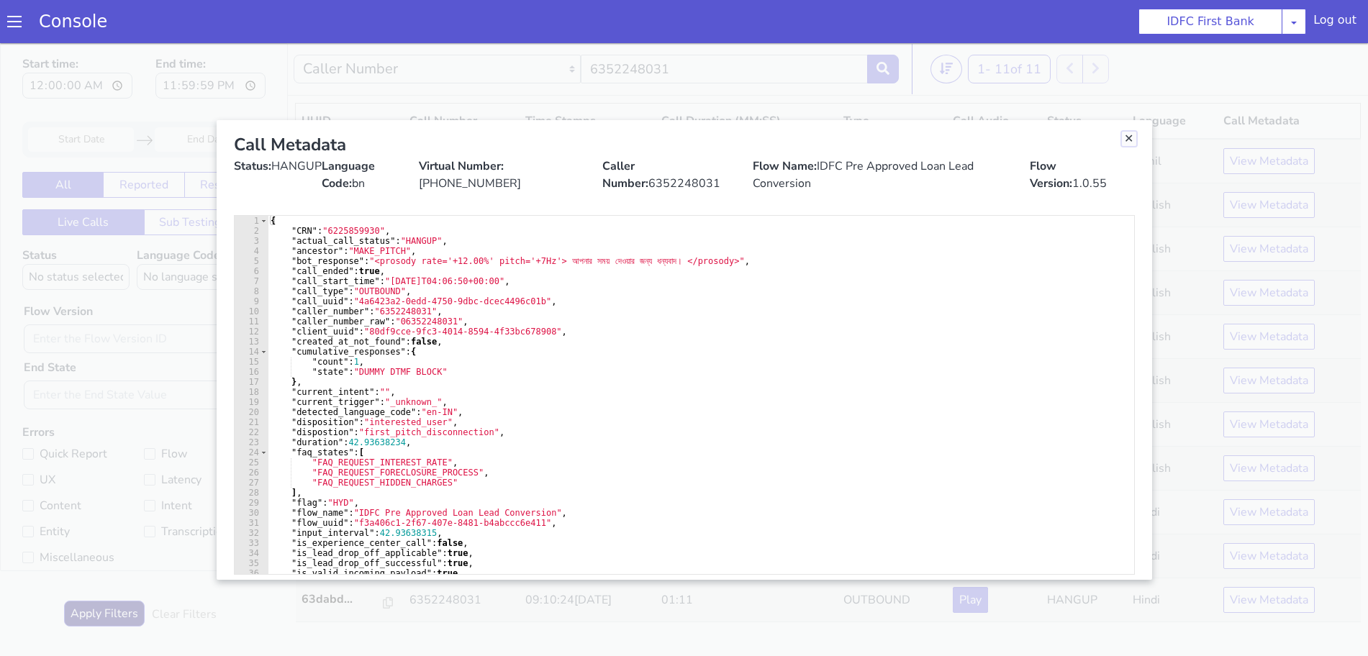
click at [1131, 137] on link "Close" at bounding box center [1129, 139] width 14 height 14
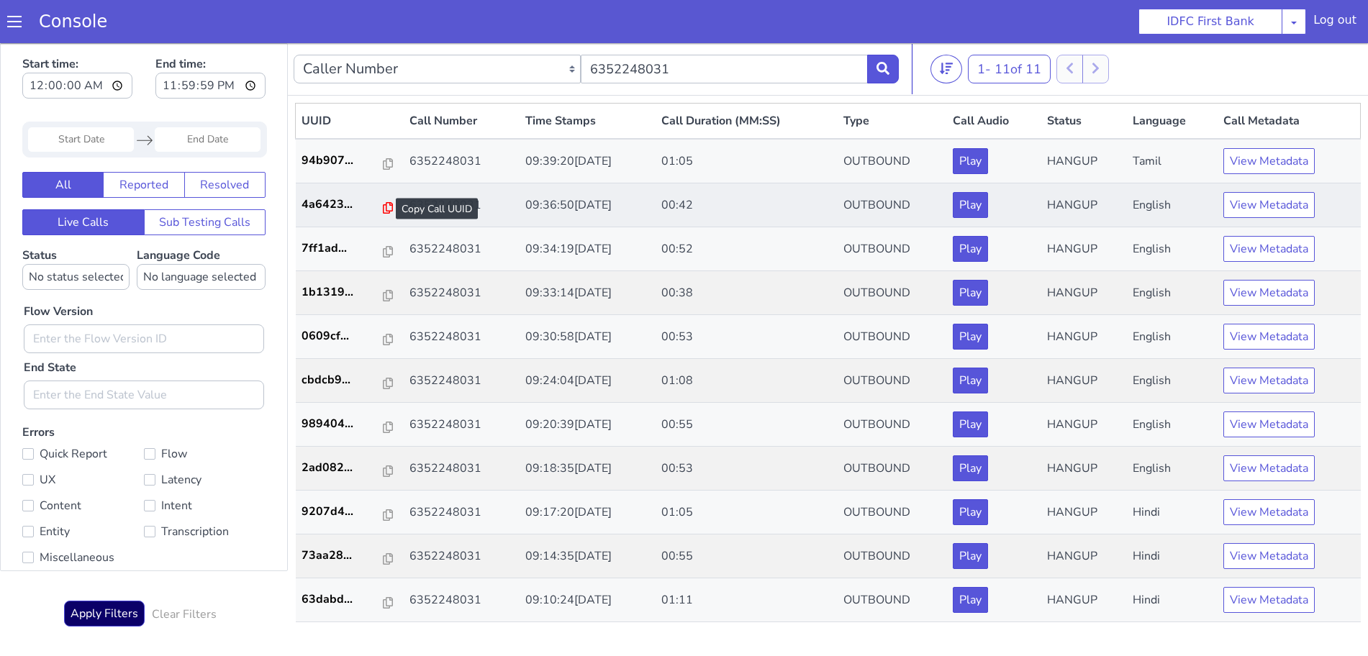
click at [383, 212] on icon at bounding box center [388, 208] width 10 height 12
click at [885, 56] on button at bounding box center [883, 69] width 32 height 29
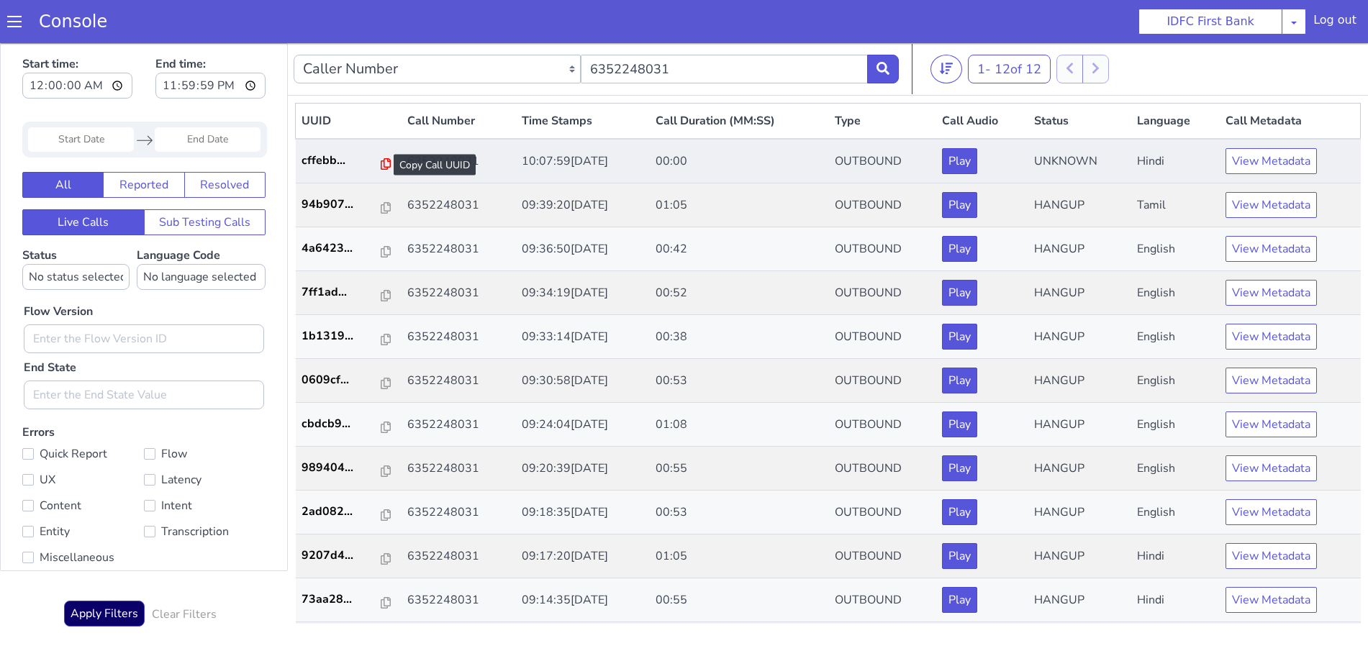
click at [381, 162] on icon at bounding box center [386, 164] width 10 height 12
click at [1270, 162] on button "View Metadata" at bounding box center [1271, 161] width 91 height 26
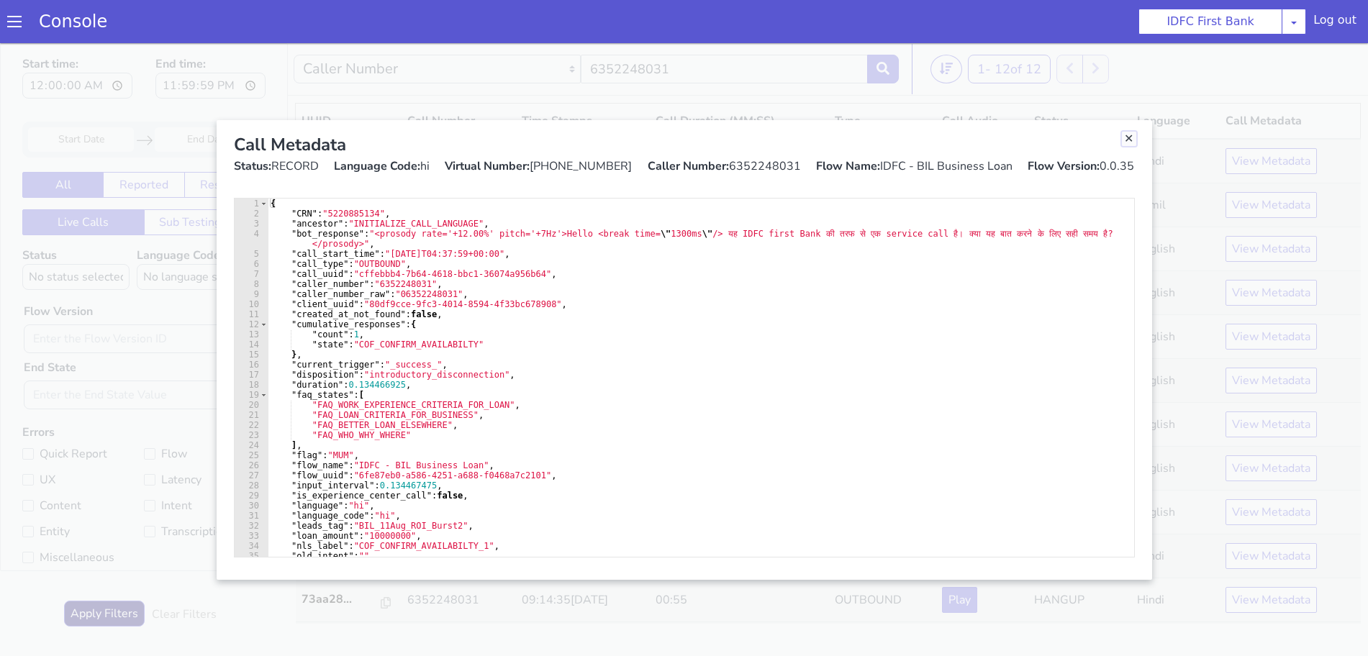
click at [1131, 143] on link "Close" at bounding box center [1129, 139] width 14 height 14
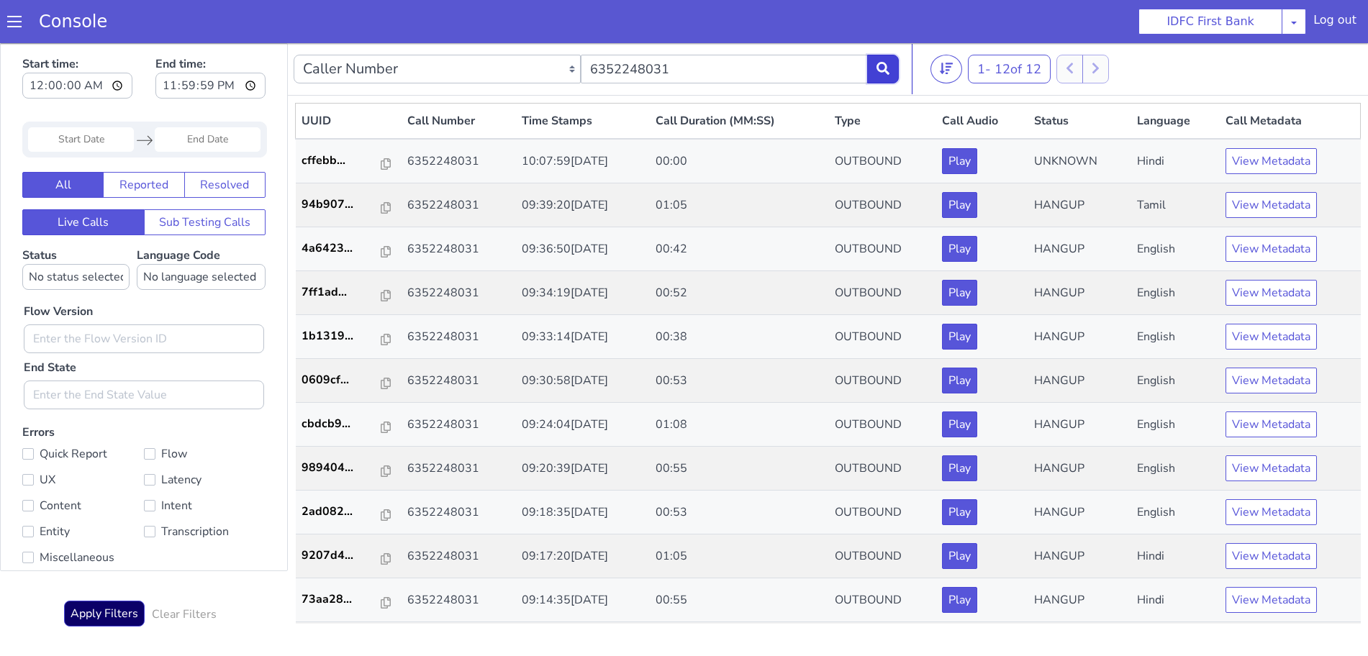
click at [884, 72] on icon at bounding box center [883, 68] width 13 height 13
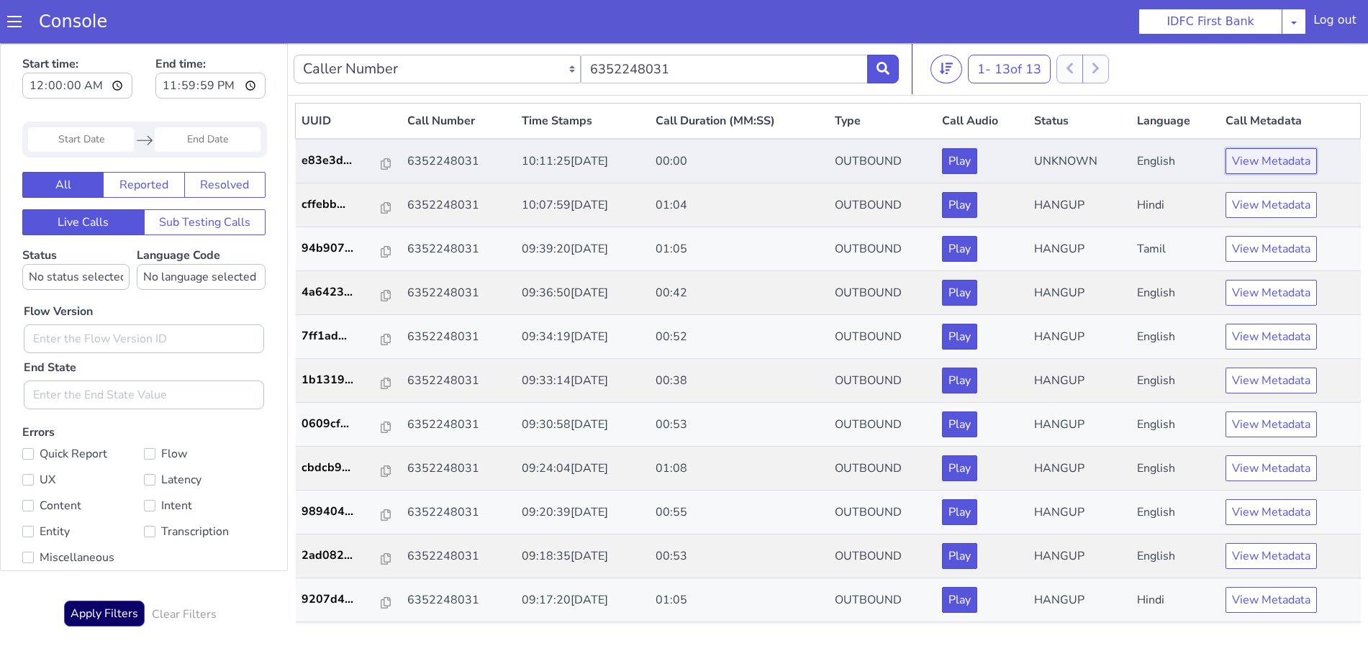
click at [1275, 166] on button "View Metadata" at bounding box center [1271, 161] width 91 height 26
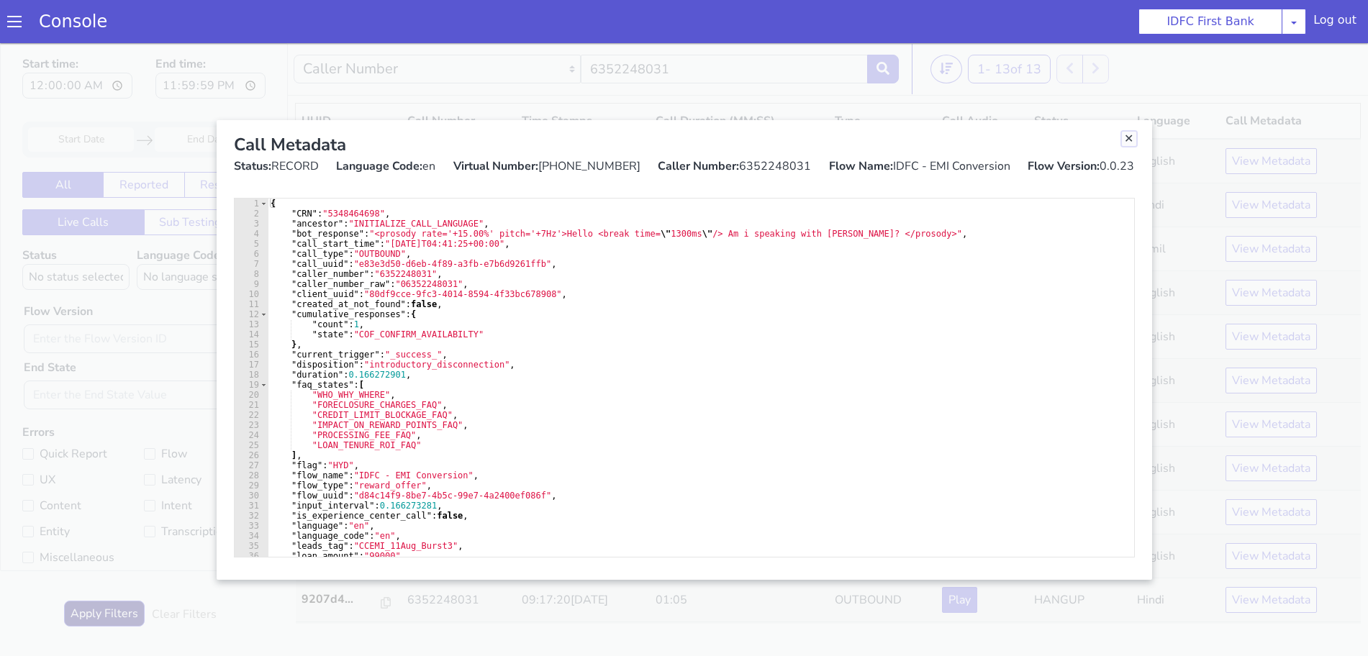
click at [1129, 139] on link "Close" at bounding box center [1129, 139] width 14 height 14
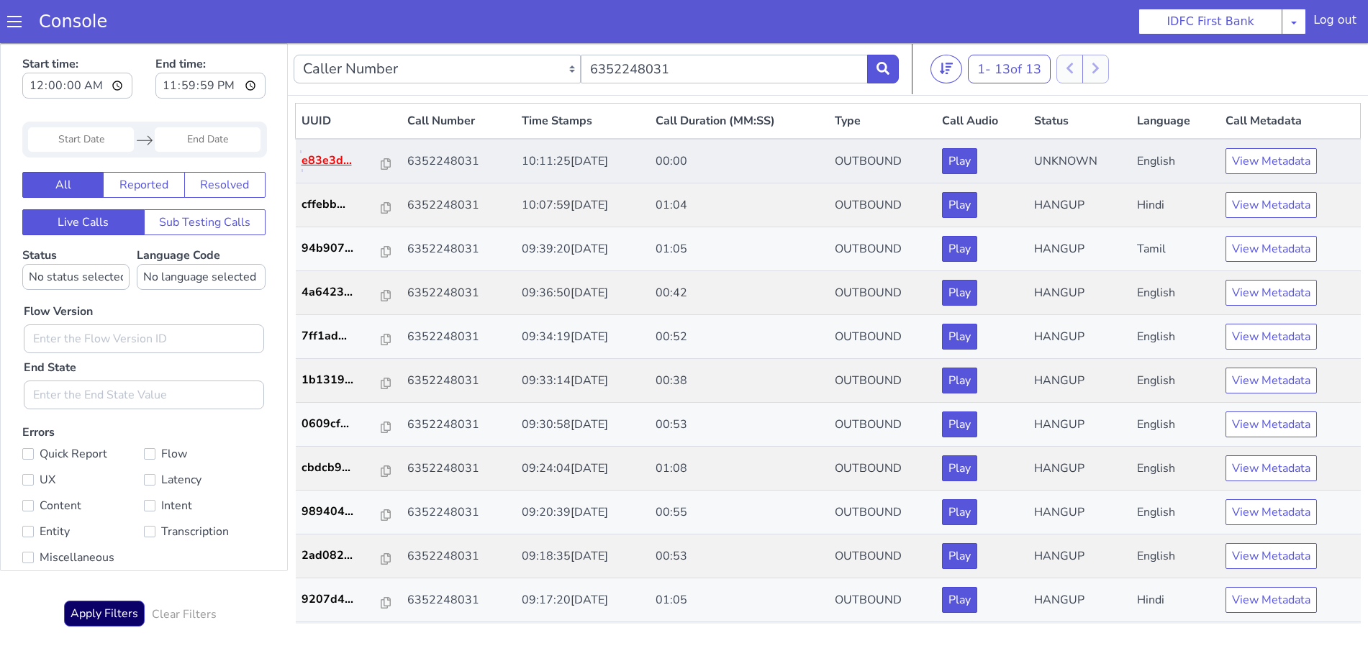
click at [371, 158] on p "e83e3d..." at bounding box center [342, 160] width 81 height 17
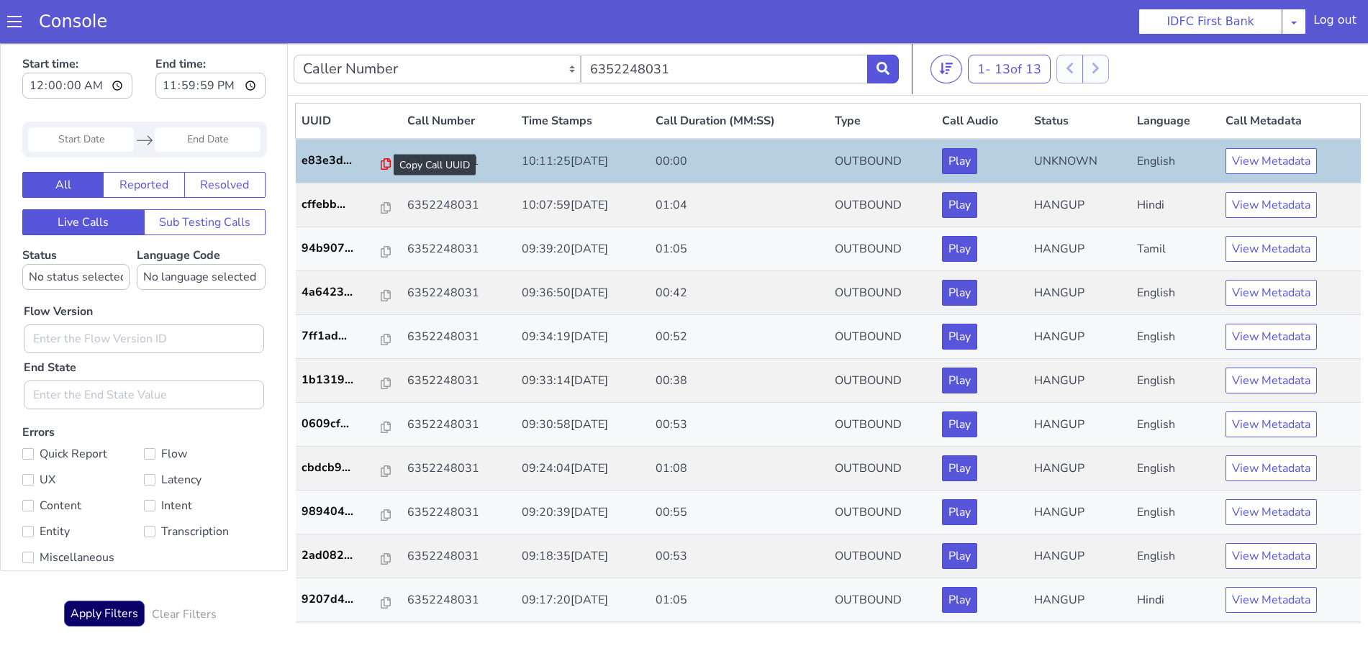
click at [381, 163] on icon at bounding box center [386, 164] width 10 height 12
click at [888, 63] on icon at bounding box center [883, 68] width 13 height 13
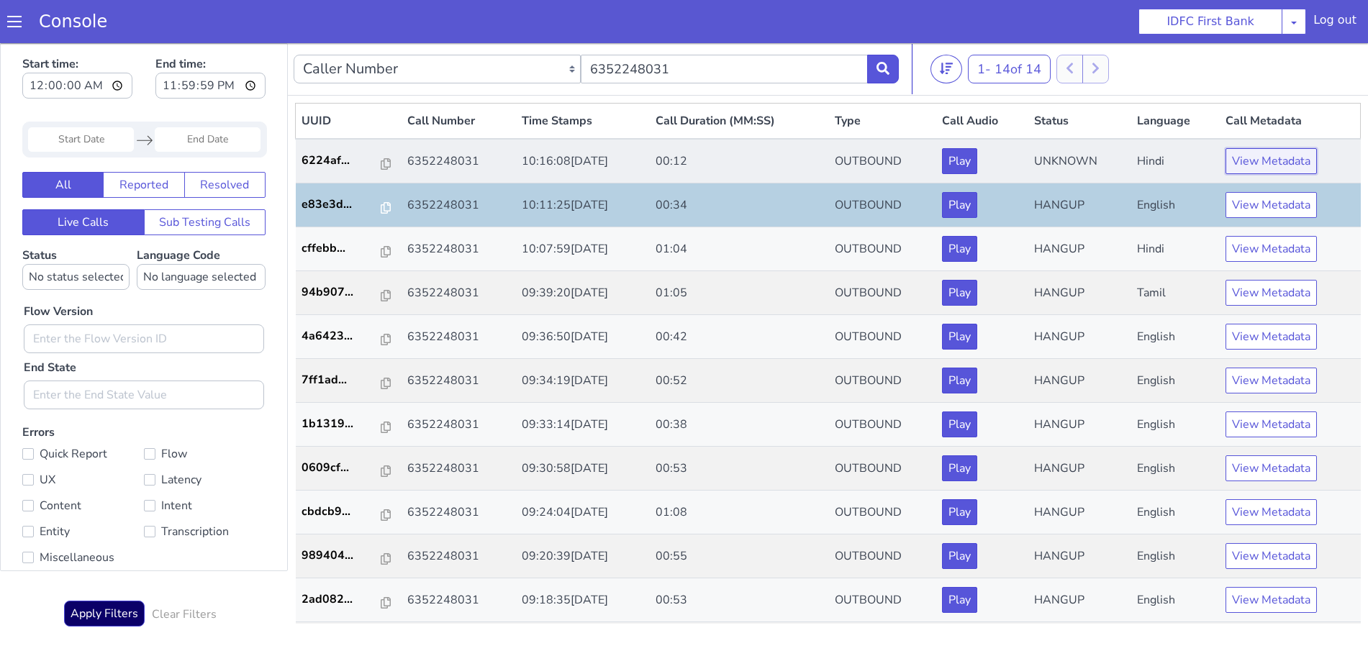
click at [1246, 161] on button "View Metadata" at bounding box center [1271, 161] width 91 height 26
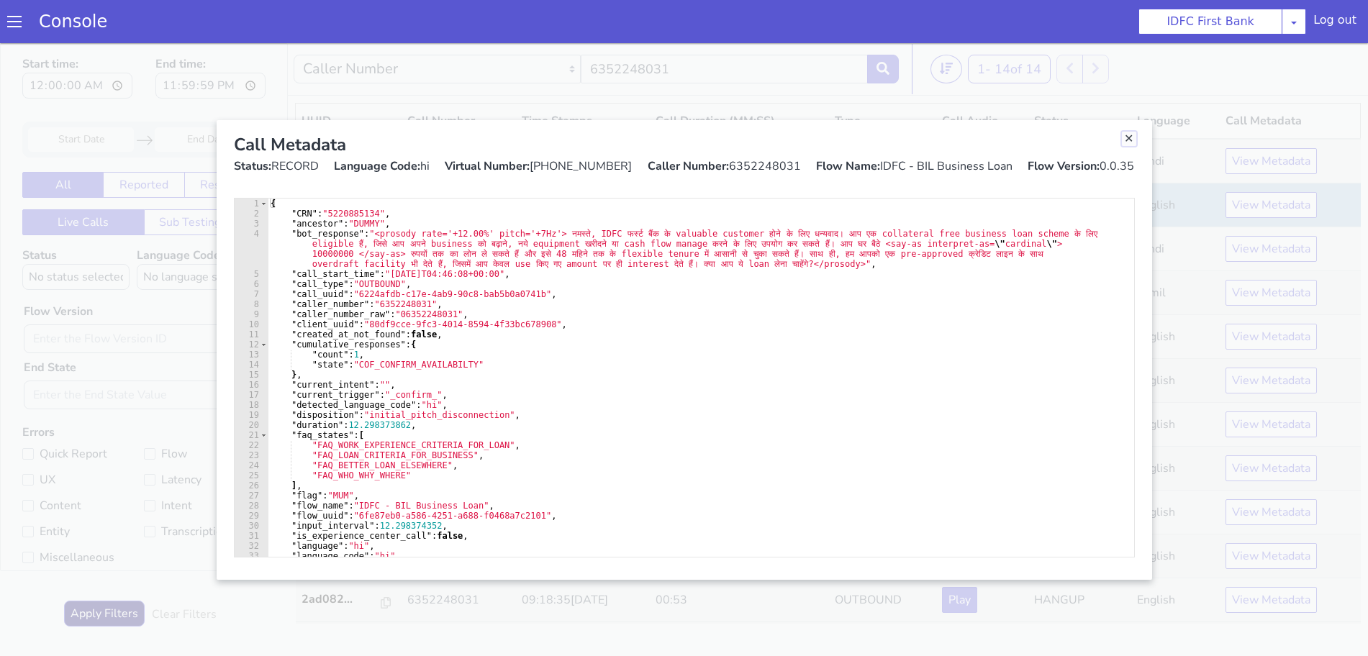
click at [1124, 138] on link "Close" at bounding box center [1129, 139] width 14 height 14
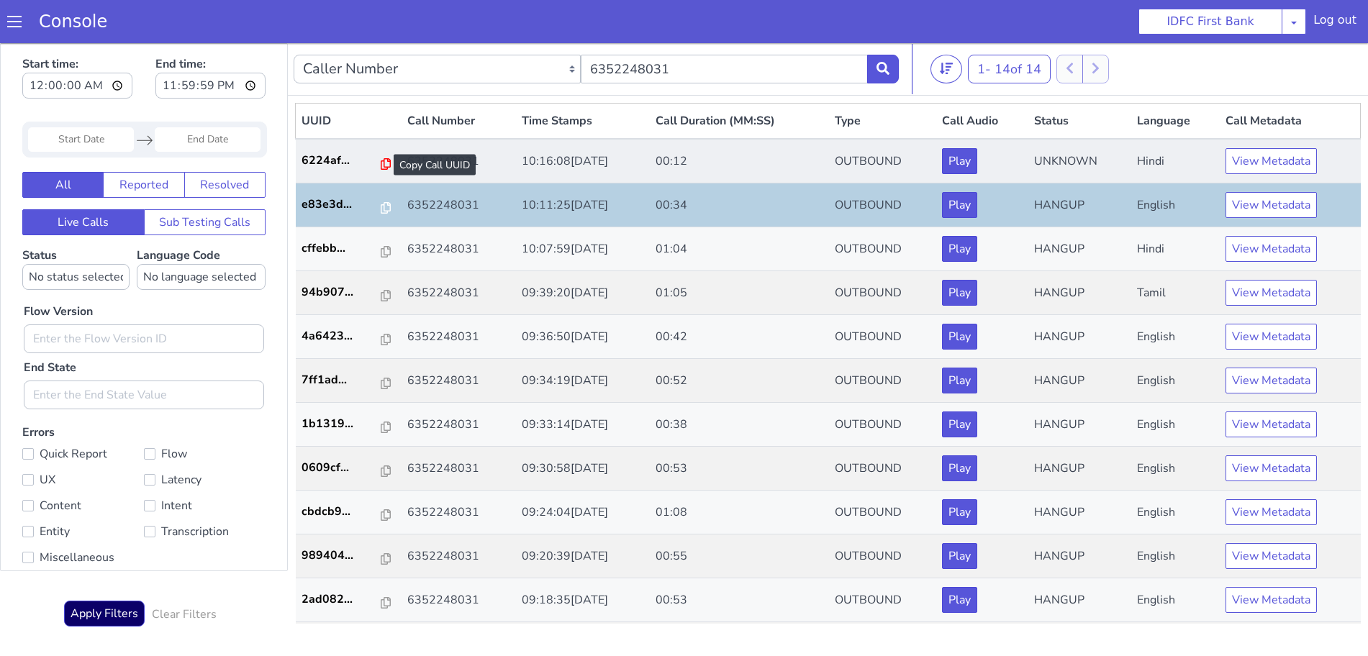
click at [381, 162] on icon at bounding box center [386, 164] width 10 height 12
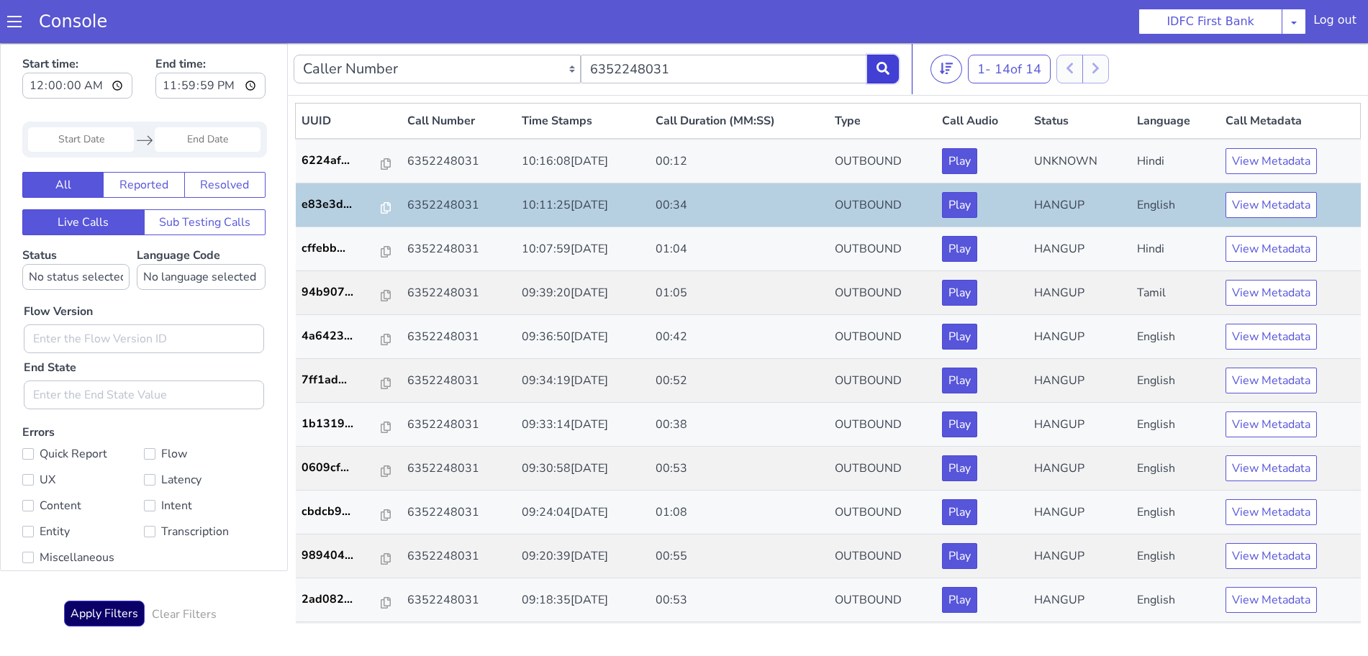
click at [879, 68] on icon at bounding box center [883, 68] width 13 height 13
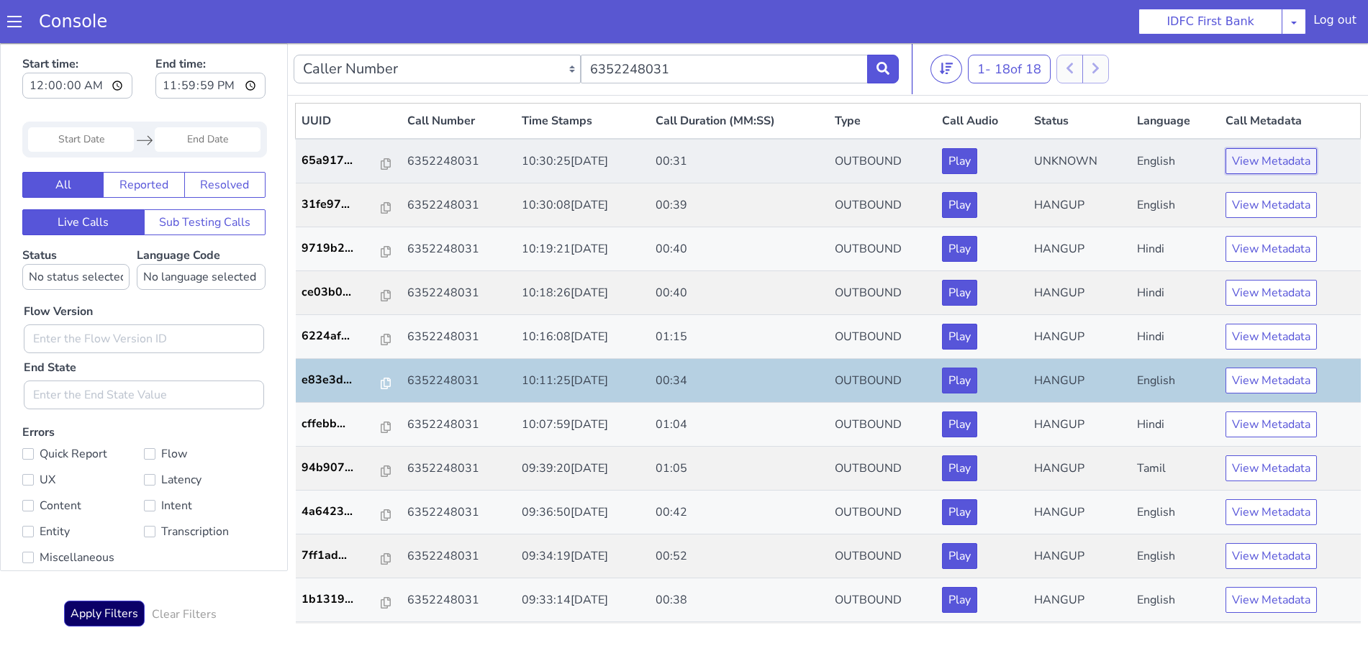
click at [1250, 158] on button "View Metadata" at bounding box center [1271, 161] width 91 height 26
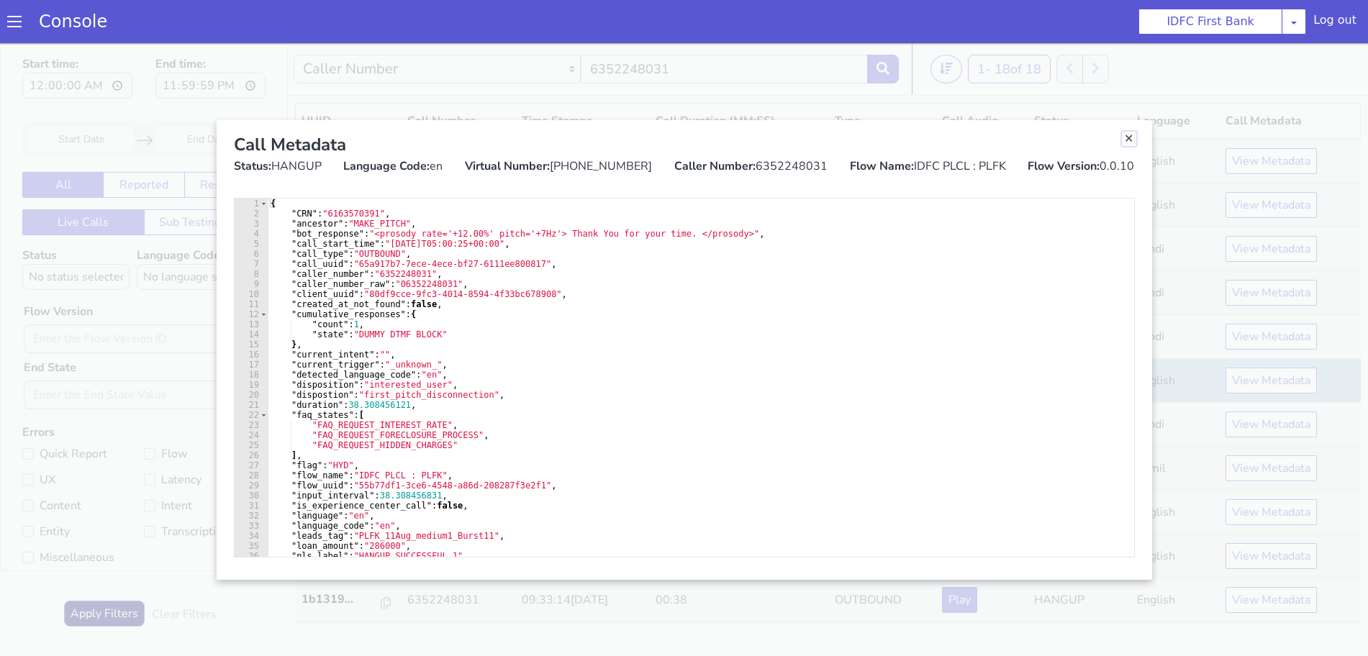
click at [1128, 139] on link "Close" at bounding box center [1129, 139] width 14 height 14
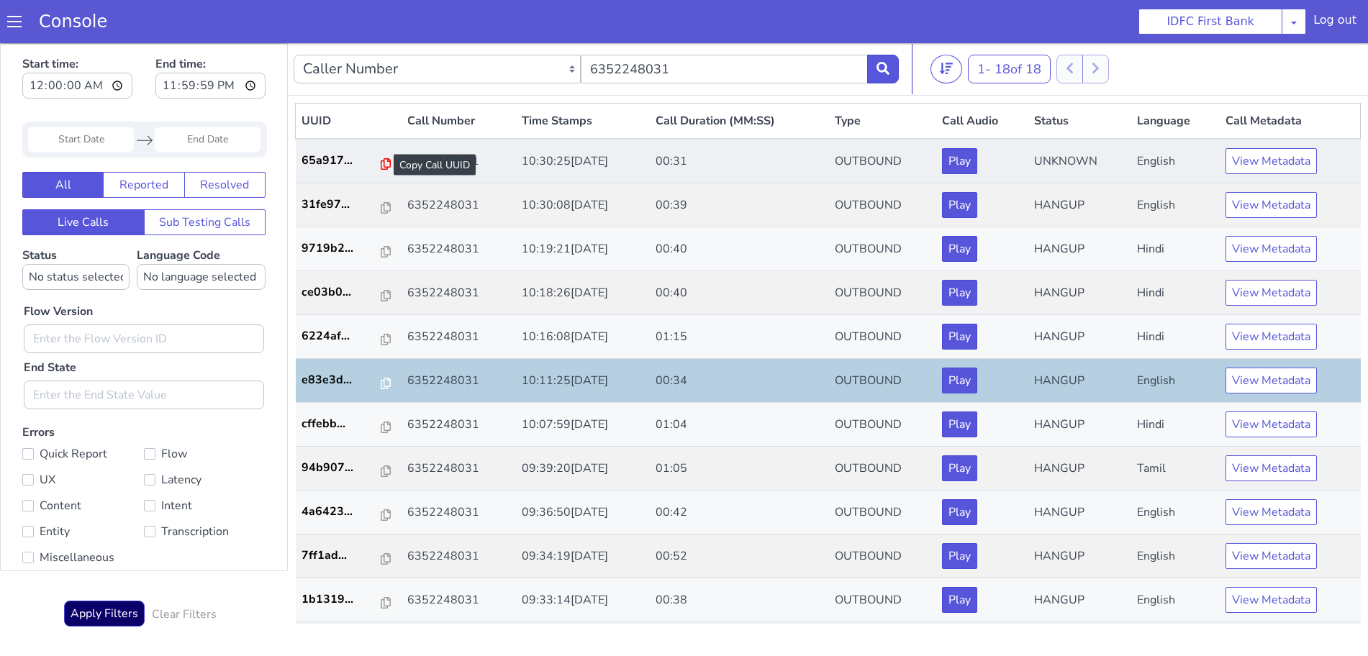
click at [381, 165] on icon at bounding box center [386, 164] width 10 height 12
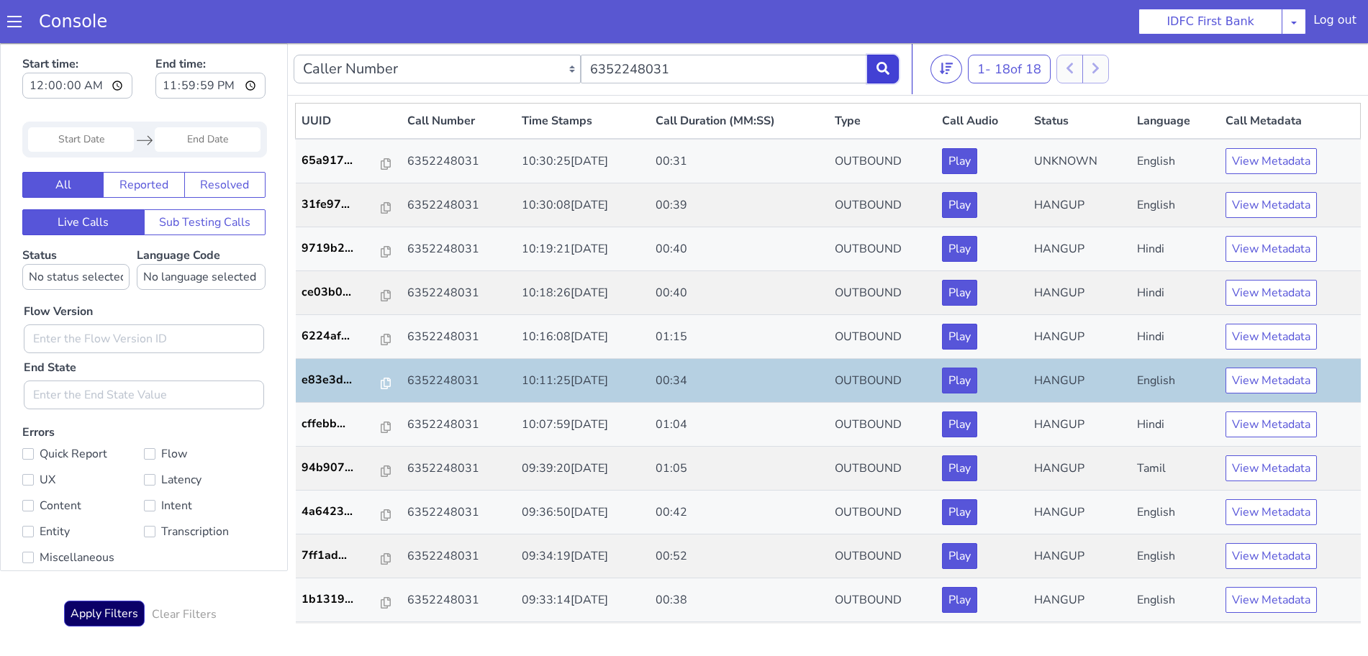
click at [884, 71] on icon at bounding box center [883, 68] width 13 height 13
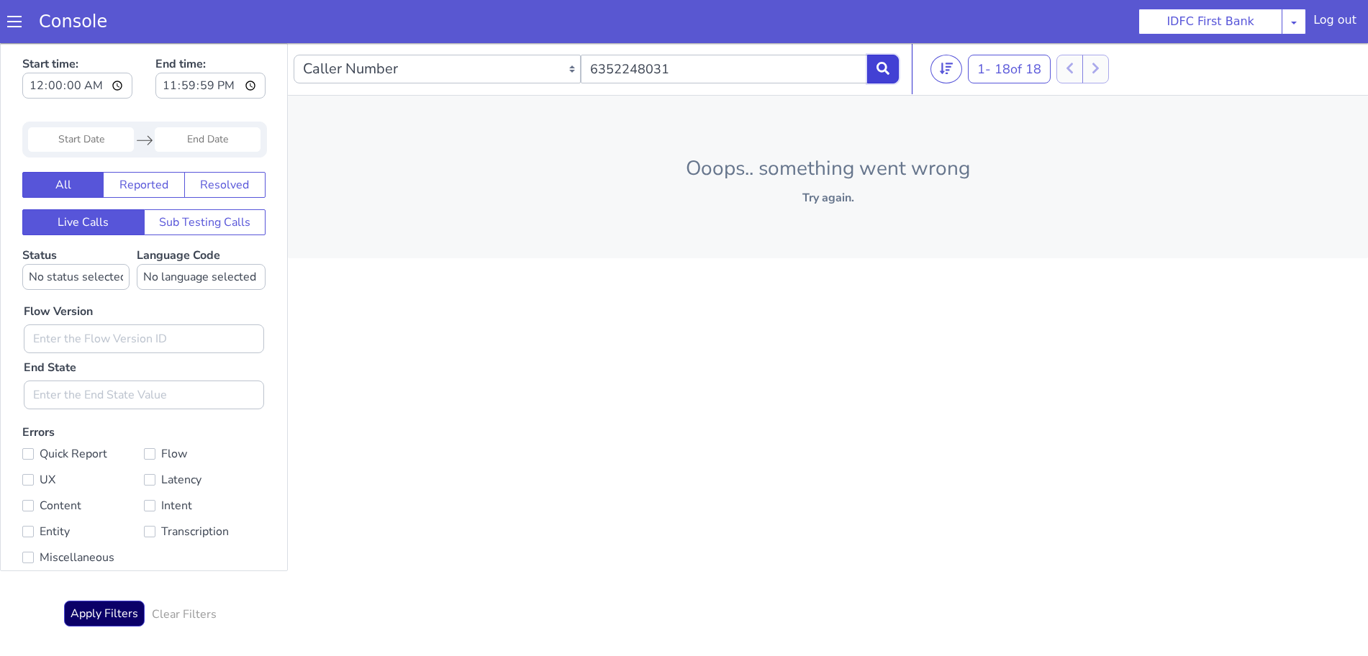
click at [881, 63] on icon at bounding box center [883, 68] width 13 height 13
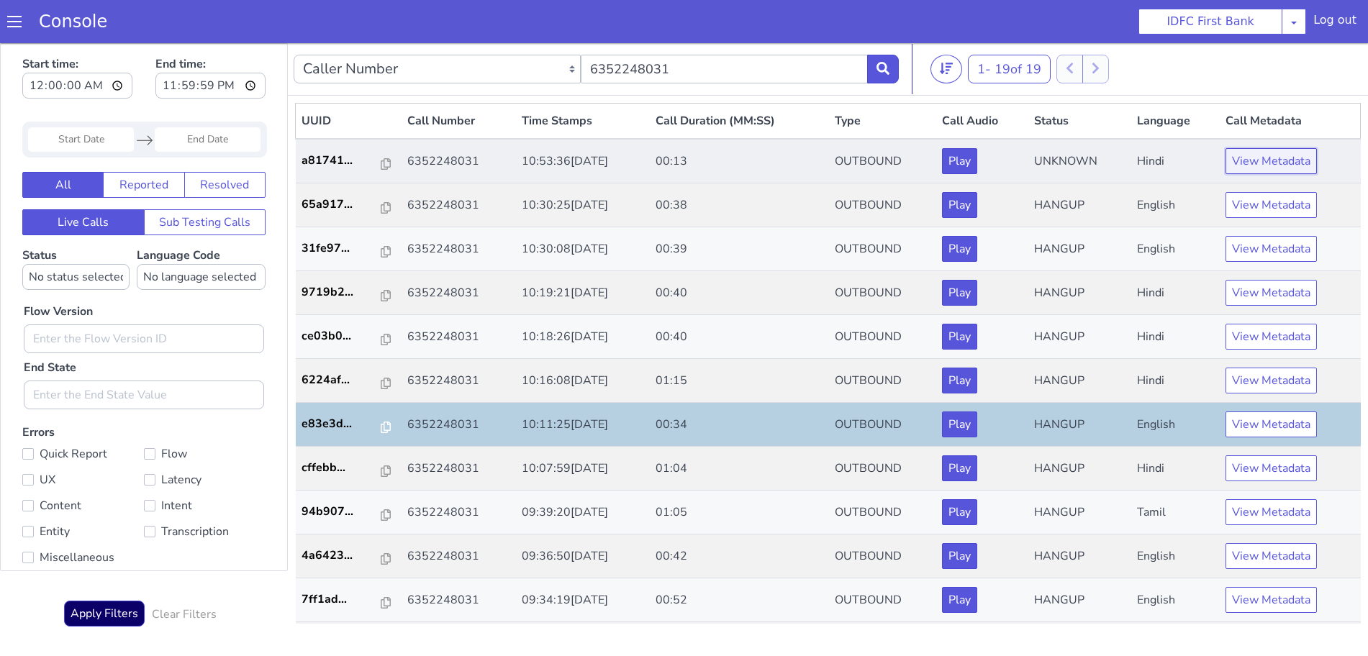
click at [1237, 155] on button "View Metadata" at bounding box center [1271, 161] width 91 height 26
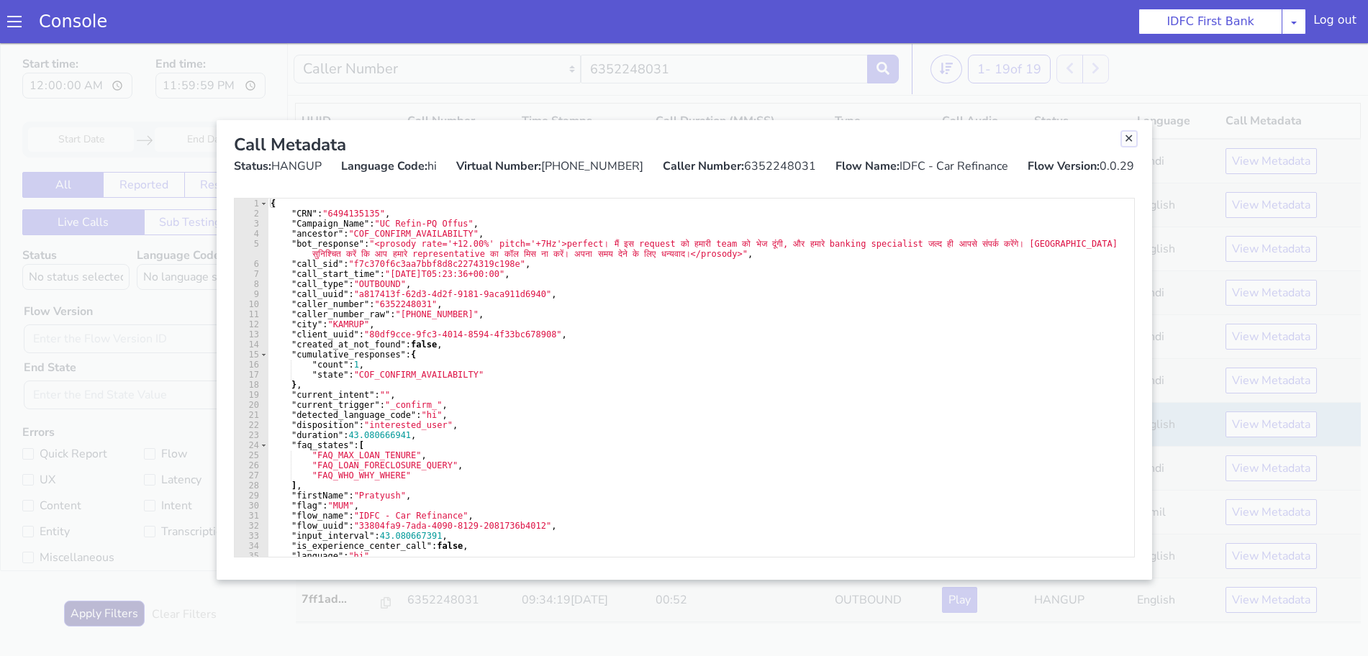
click at [1128, 137] on link "Close" at bounding box center [1129, 139] width 14 height 14
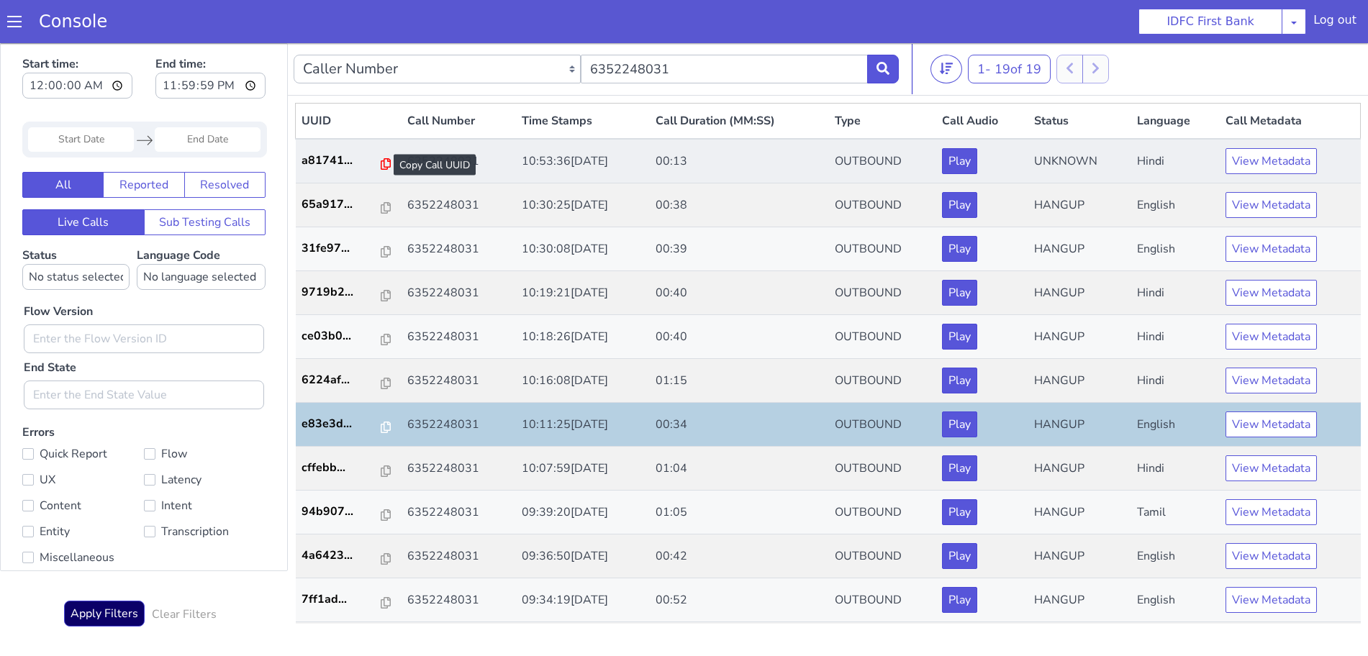
click at [381, 163] on icon at bounding box center [386, 164] width 10 height 12
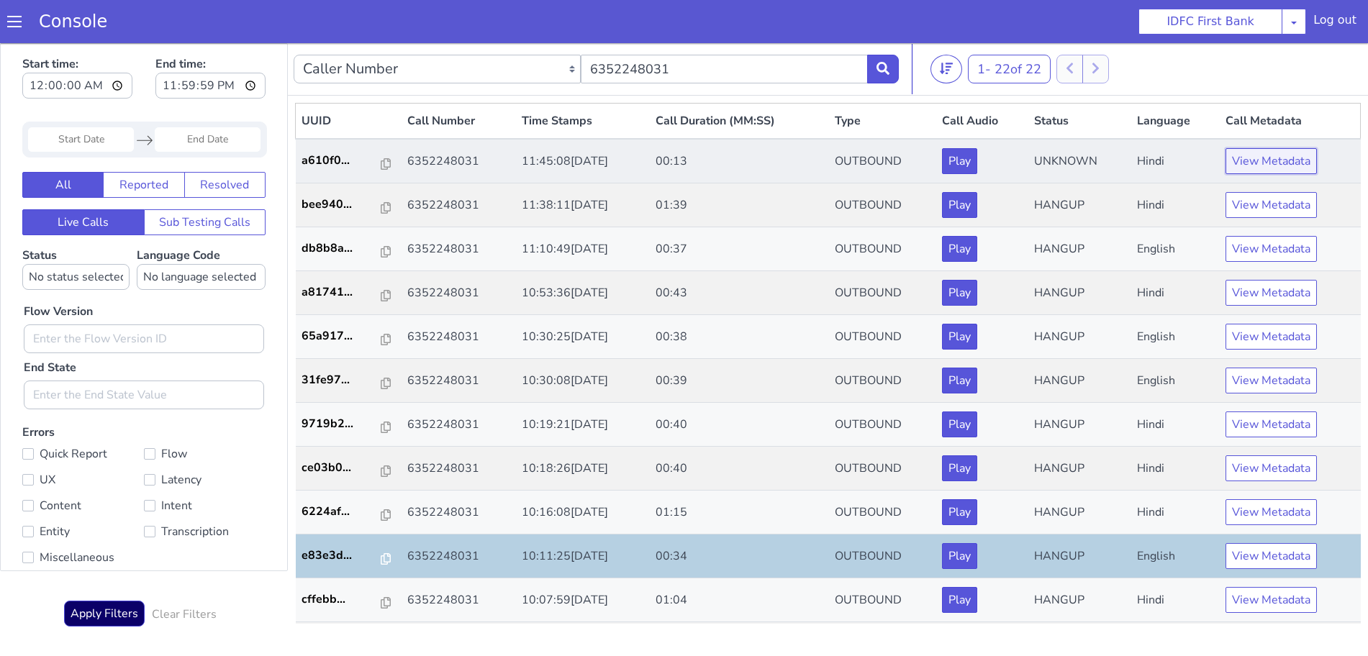
click at [1262, 160] on button "View Metadata" at bounding box center [1271, 161] width 91 height 26
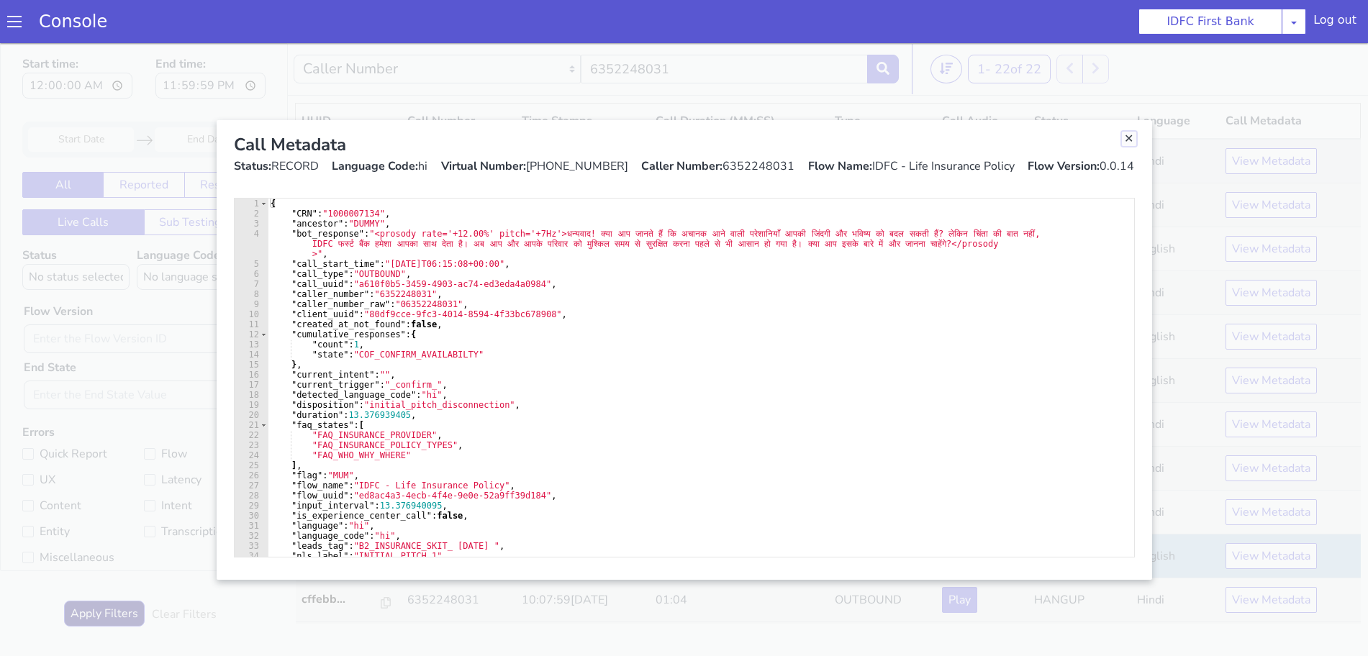
drag, startPoint x: 1126, startPoint y: 135, endPoint x: 1099, endPoint y: 160, distance: 36.7
click at [1126, 135] on link "Close" at bounding box center [1129, 139] width 14 height 14
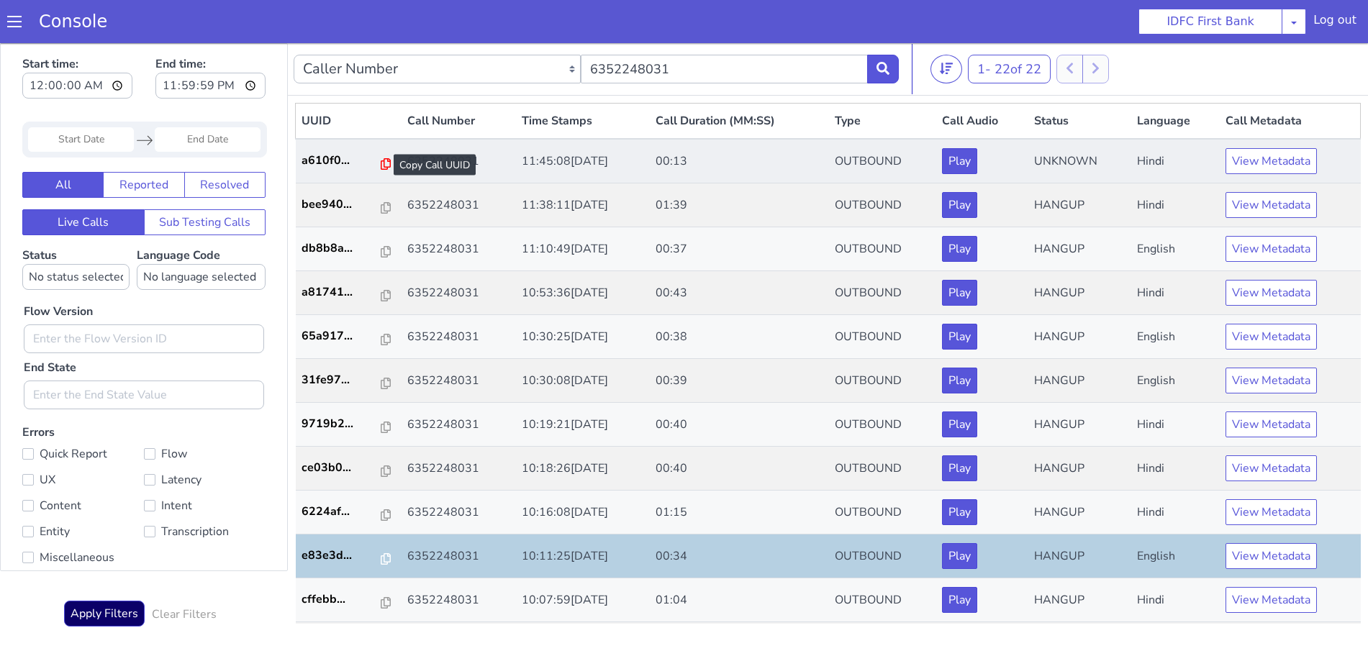
click at [381, 163] on icon at bounding box center [386, 164] width 10 height 12
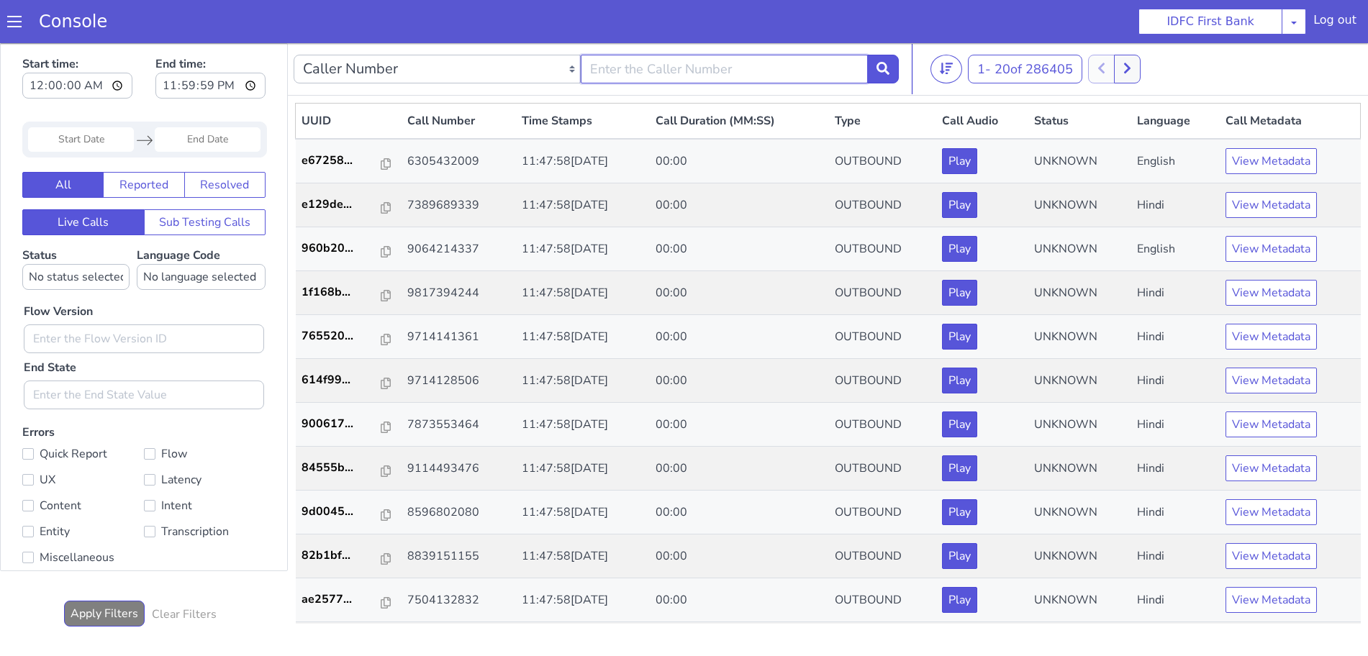
click at [774, 55] on input "text" at bounding box center [724, 69] width 287 height 29
type input "6352248031"
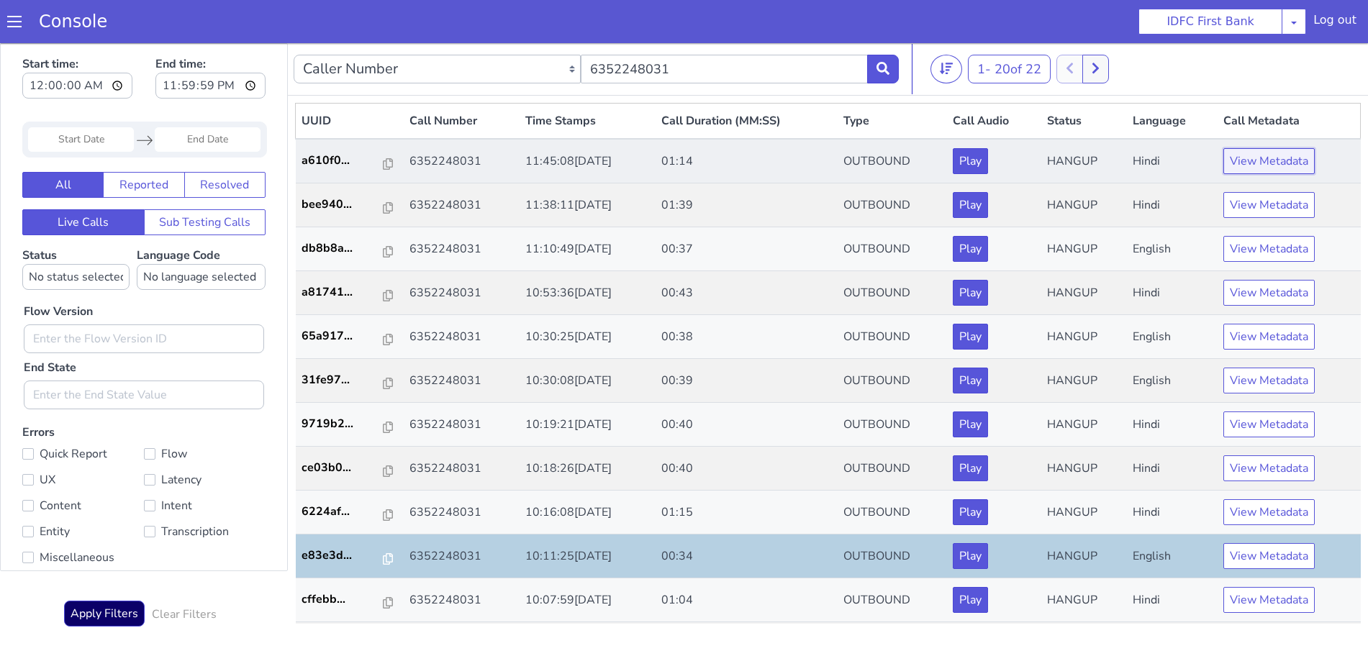
click at [1252, 158] on button "View Metadata" at bounding box center [1268, 161] width 91 height 26
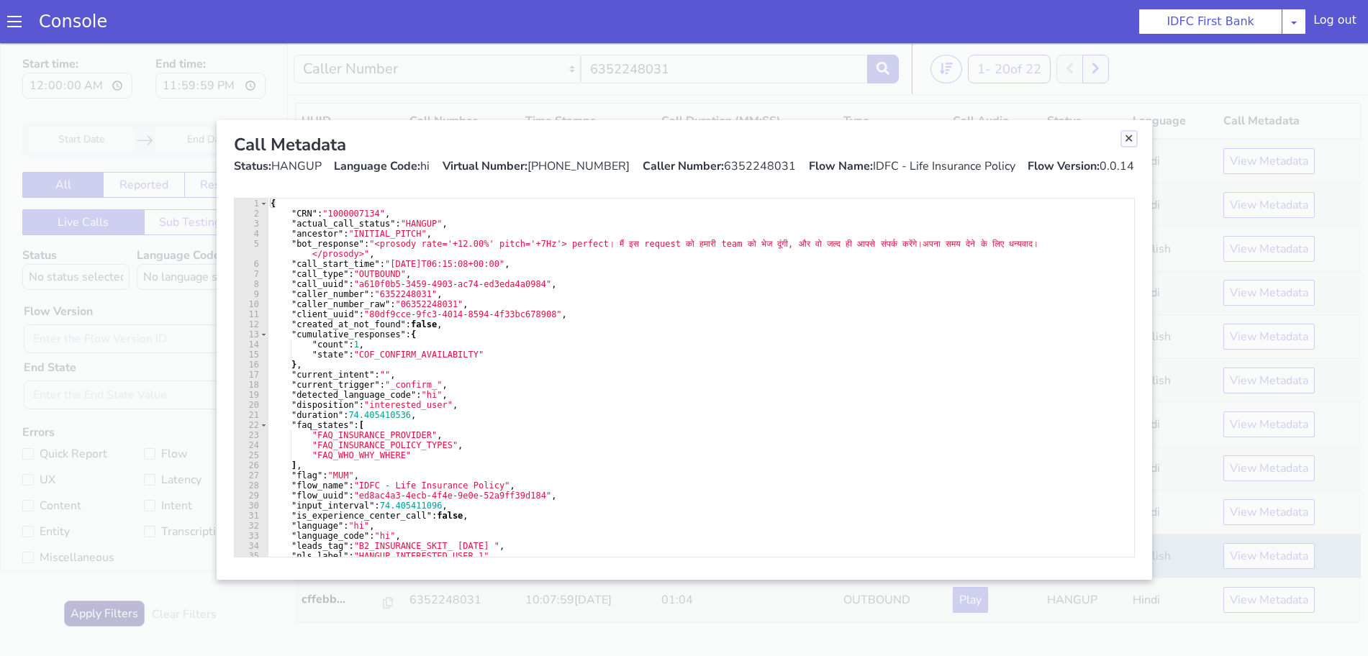
click at [1130, 137] on link "Close" at bounding box center [1129, 139] width 14 height 14
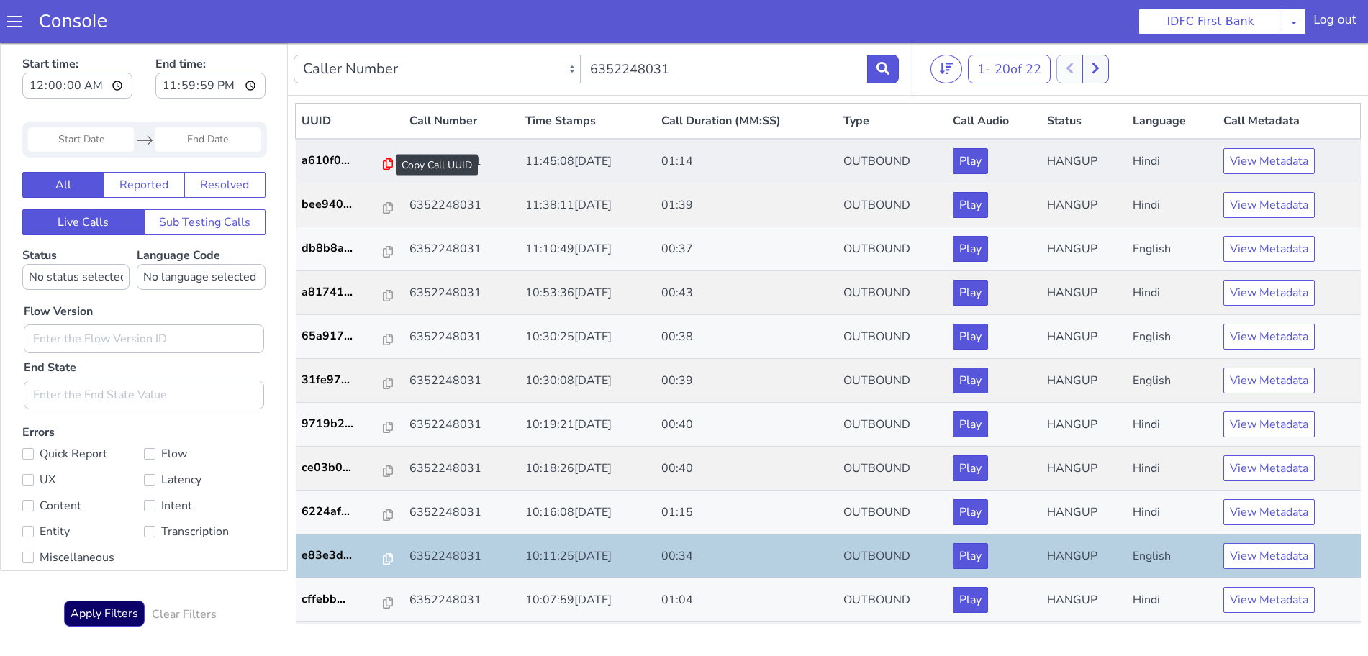
click at [383, 164] on icon at bounding box center [388, 164] width 10 height 12
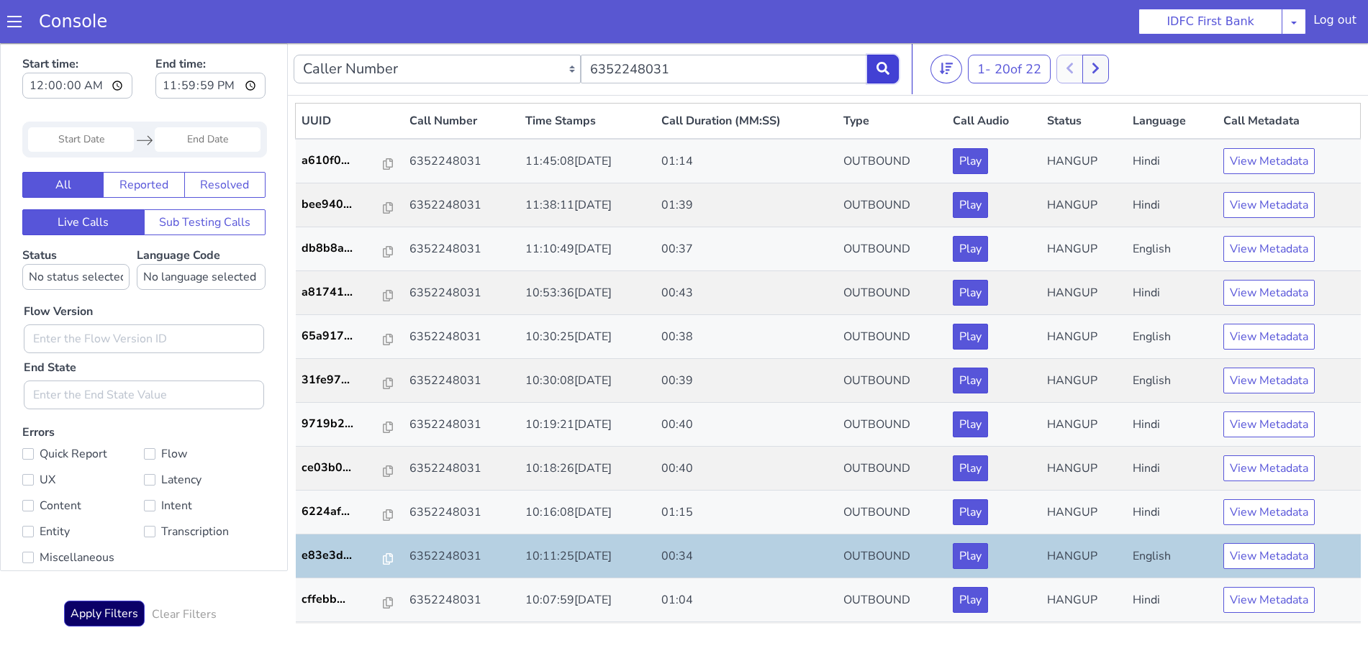
click at [876, 73] on button at bounding box center [883, 69] width 32 height 29
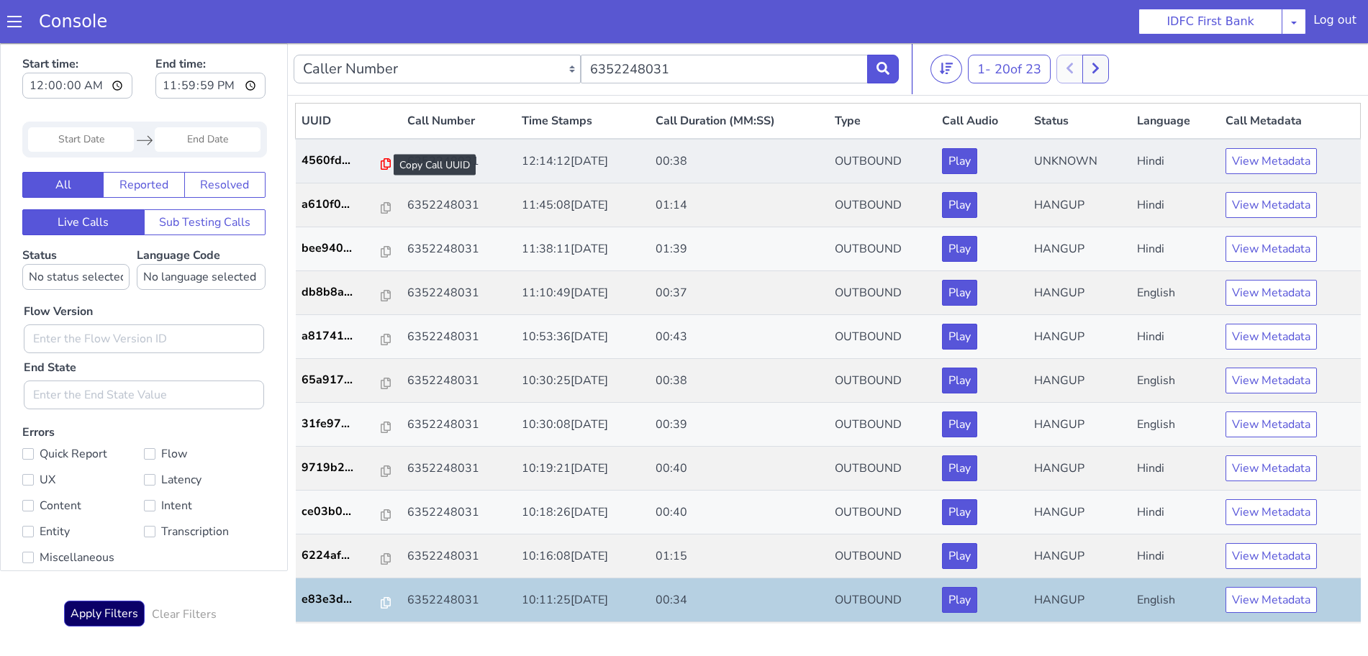
click at [381, 160] on icon at bounding box center [386, 164] width 10 height 12
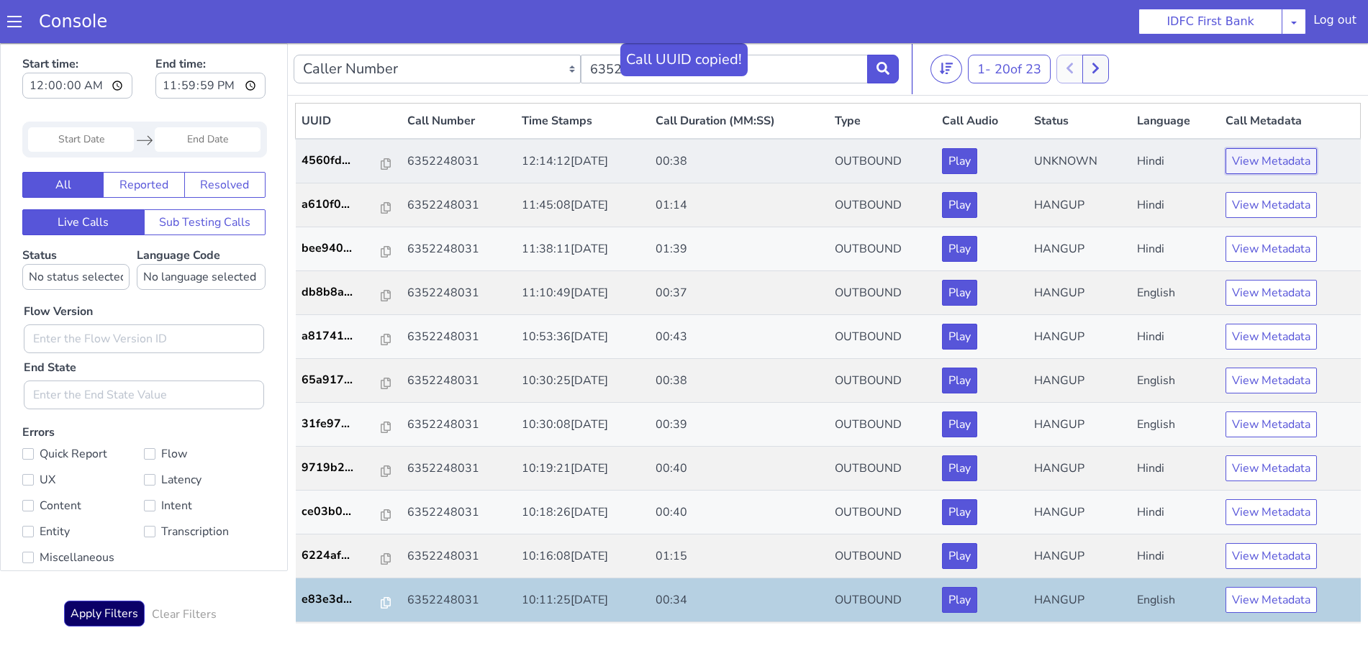
click at [1261, 166] on button "View Metadata" at bounding box center [1271, 161] width 91 height 26
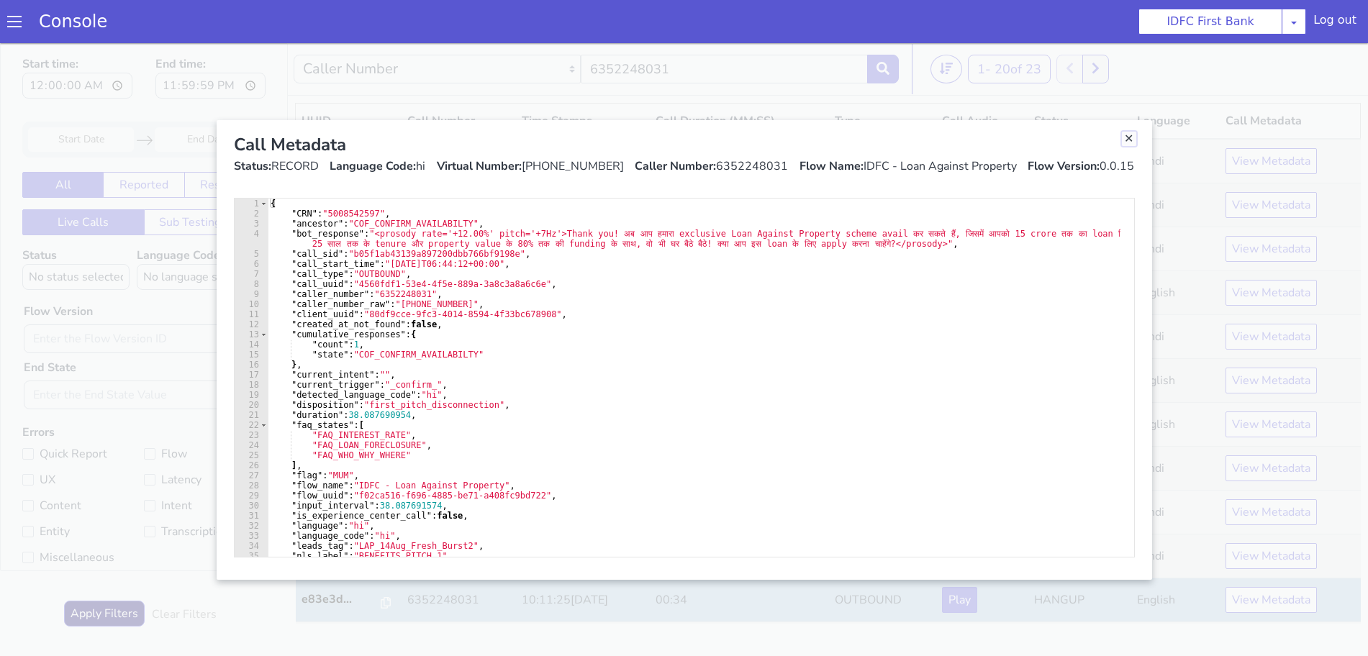
click at [1128, 137] on link "Close" at bounding box center [1129, 139] width 14 height 14
